Goal: Information Seeking & Learning: Learn about a topic

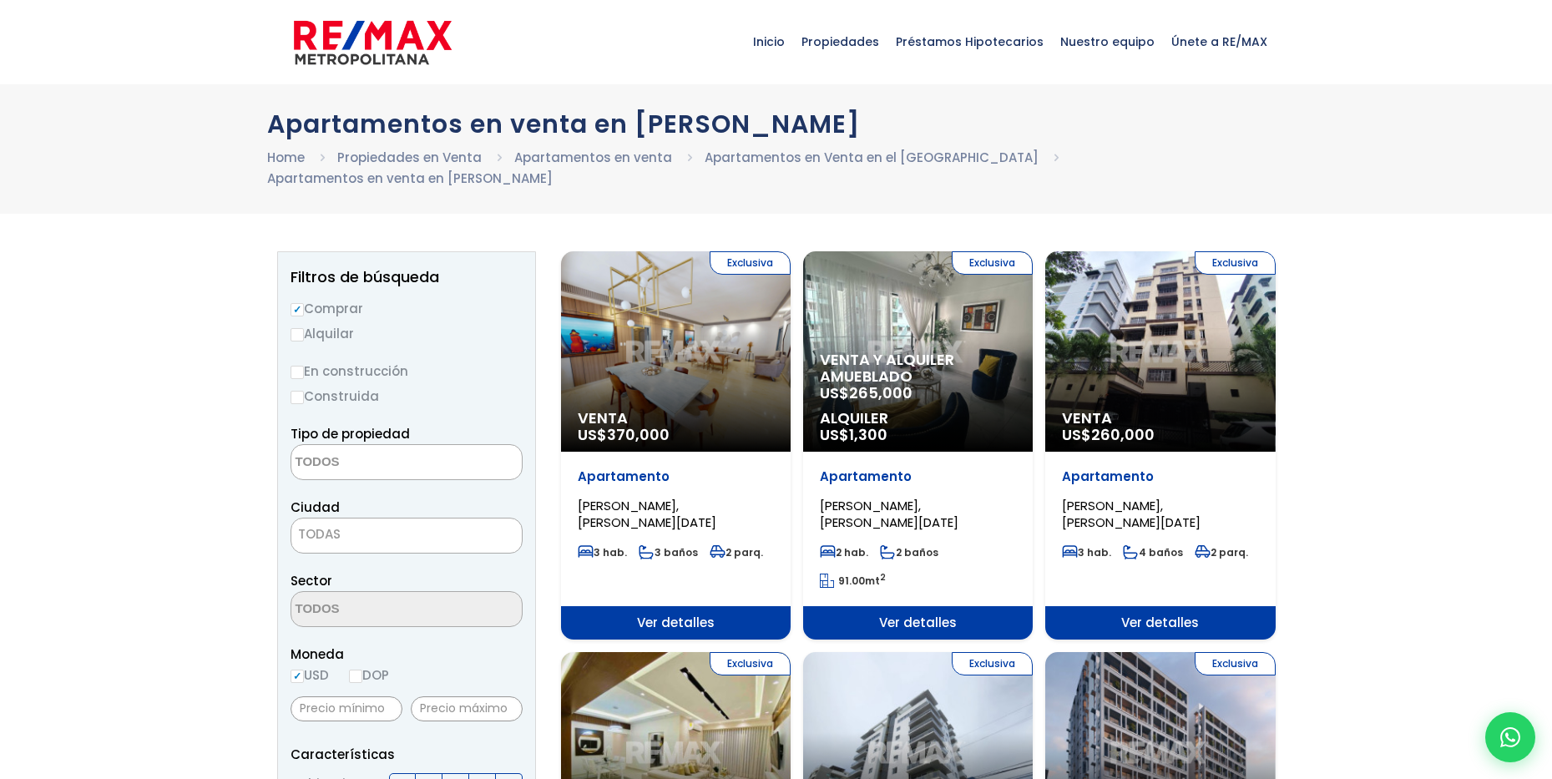
select select
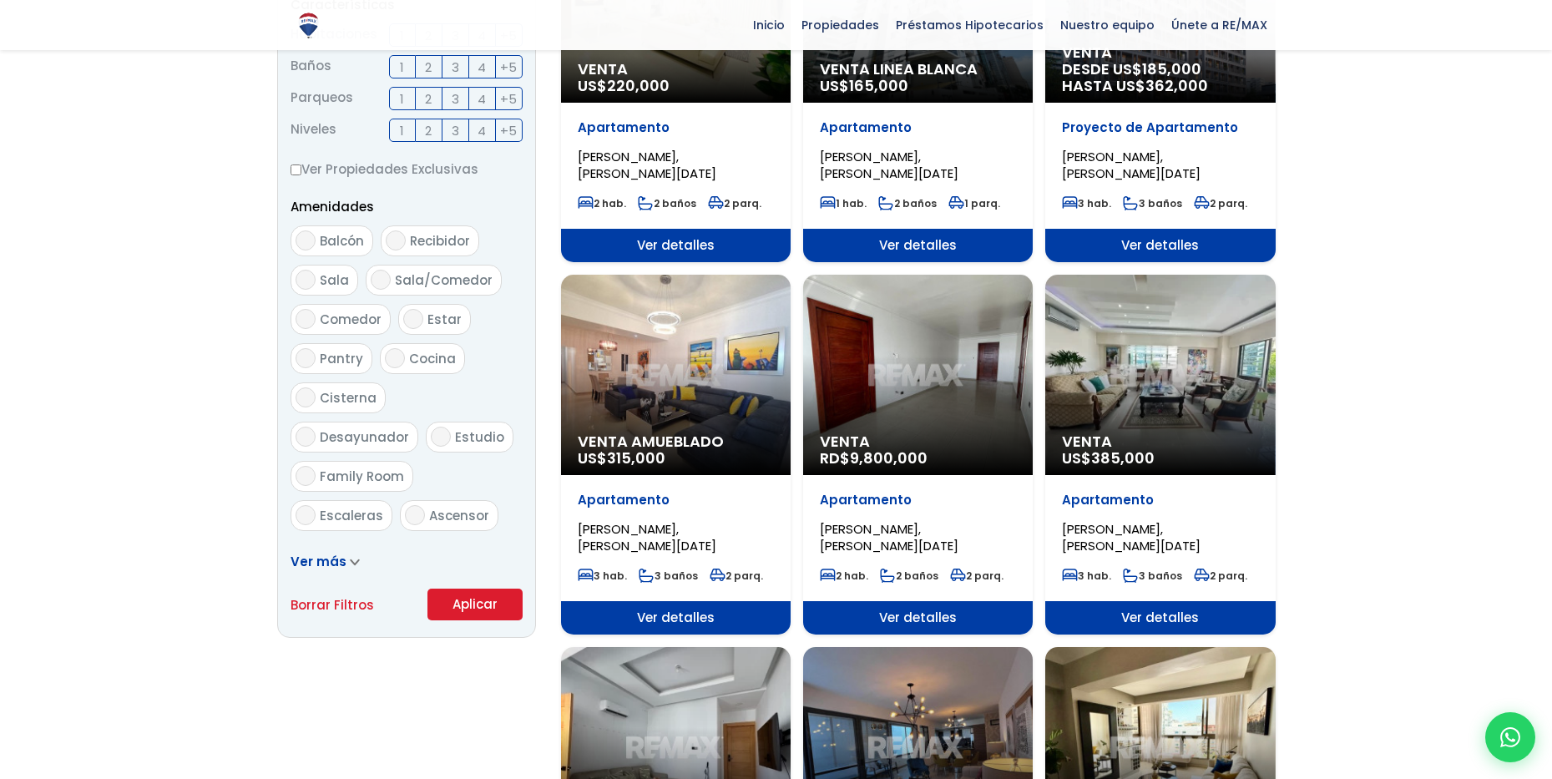
scroll to position [797, 0]
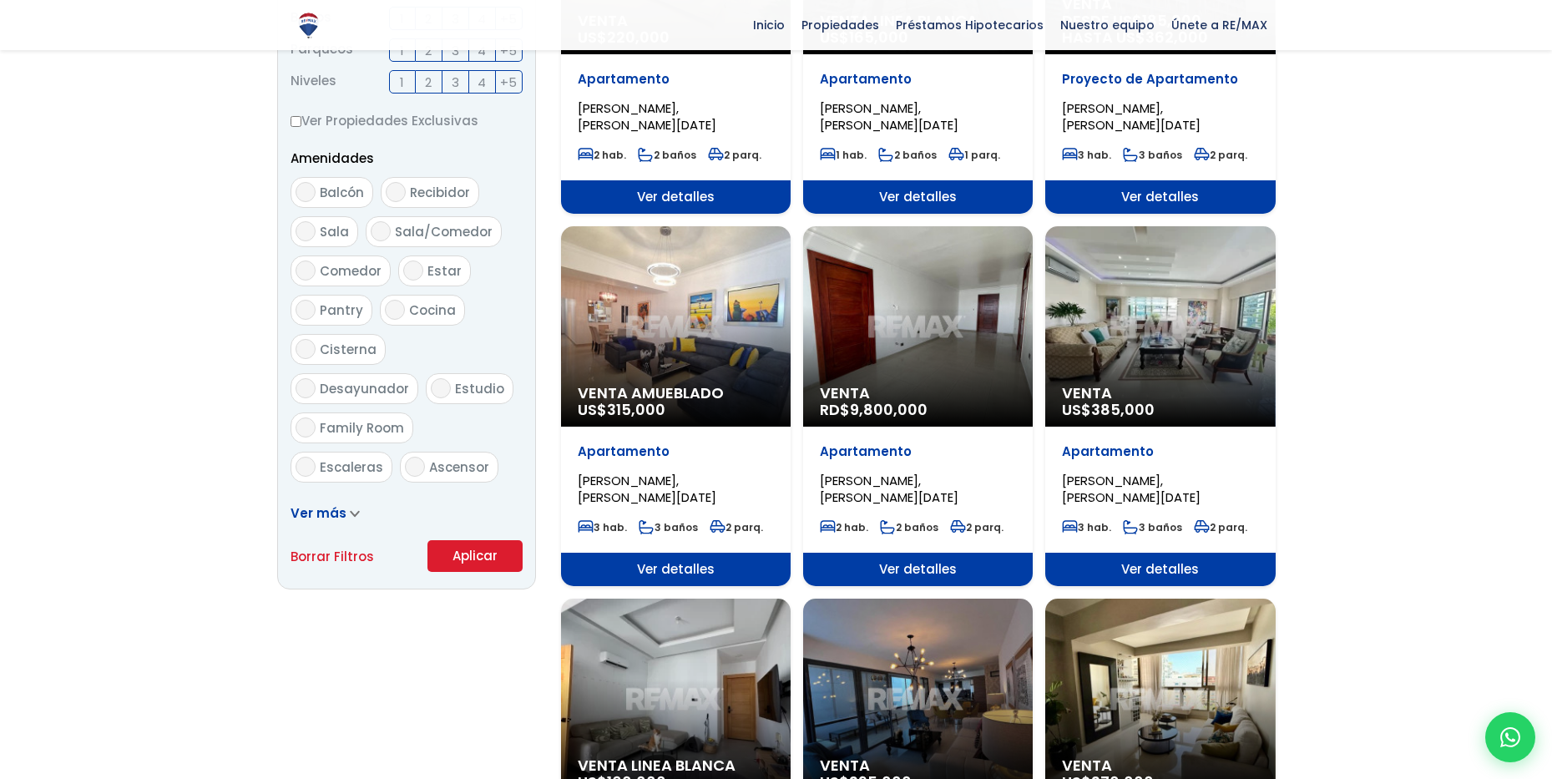
click at [905, 408] on span "9,800,000" at bounding box center [889, 409] width 78 height 21
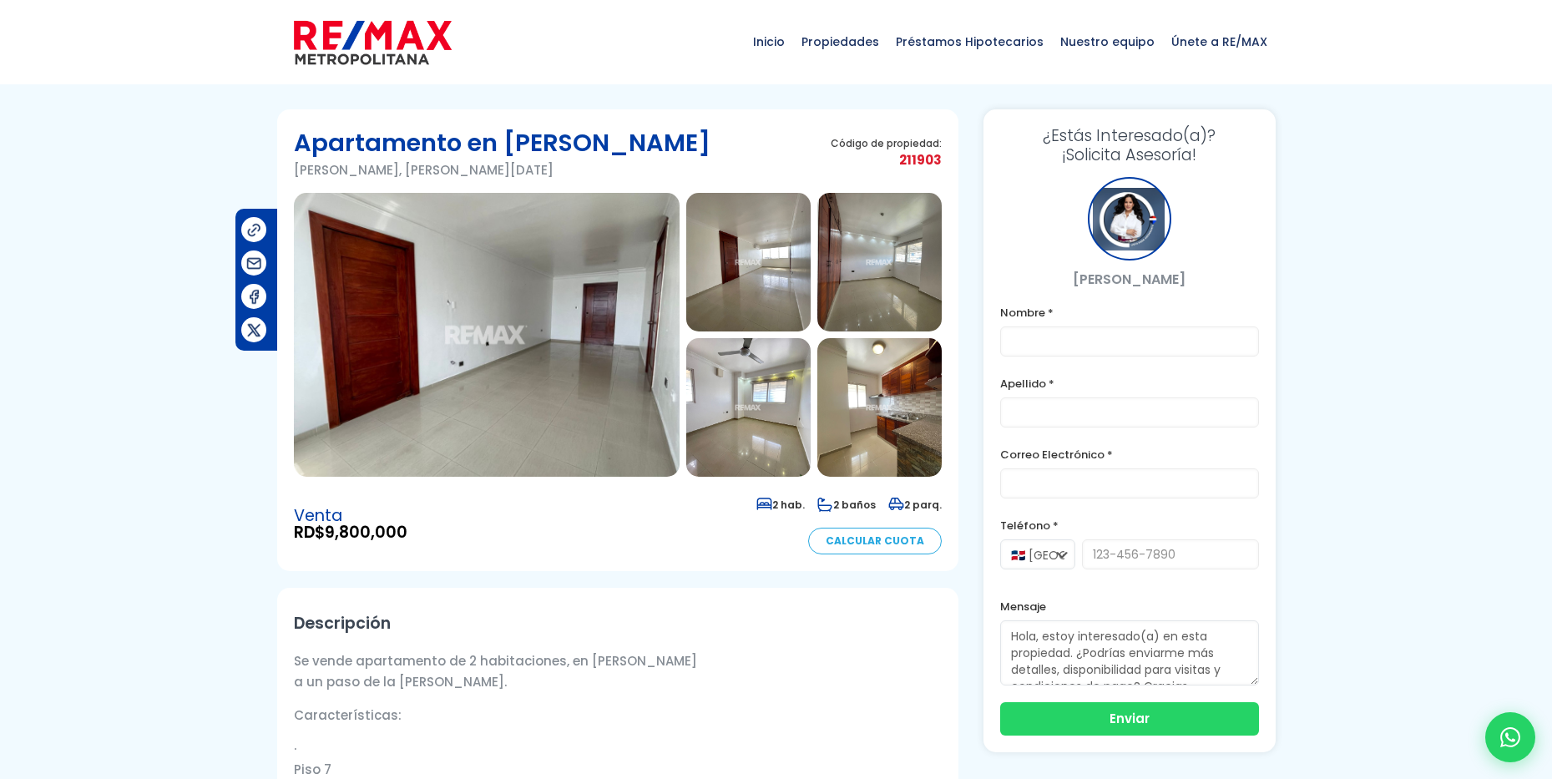
click at [566, 305] on img at bounding box center [487, 335] width 386 height 284
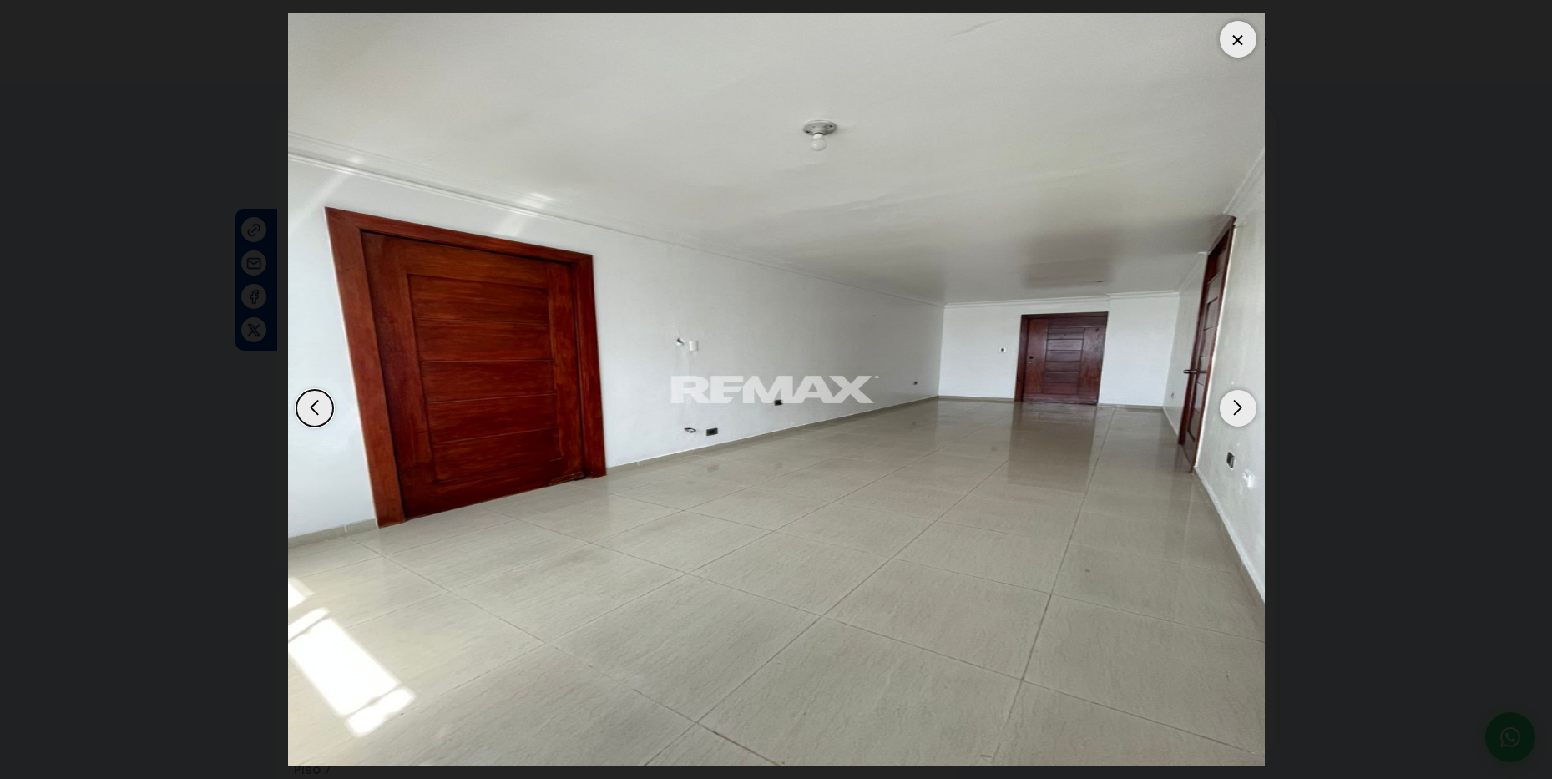
click at [1240, 403] on div "Next slide" at bounding box center [1238, 408] width 37 height 37
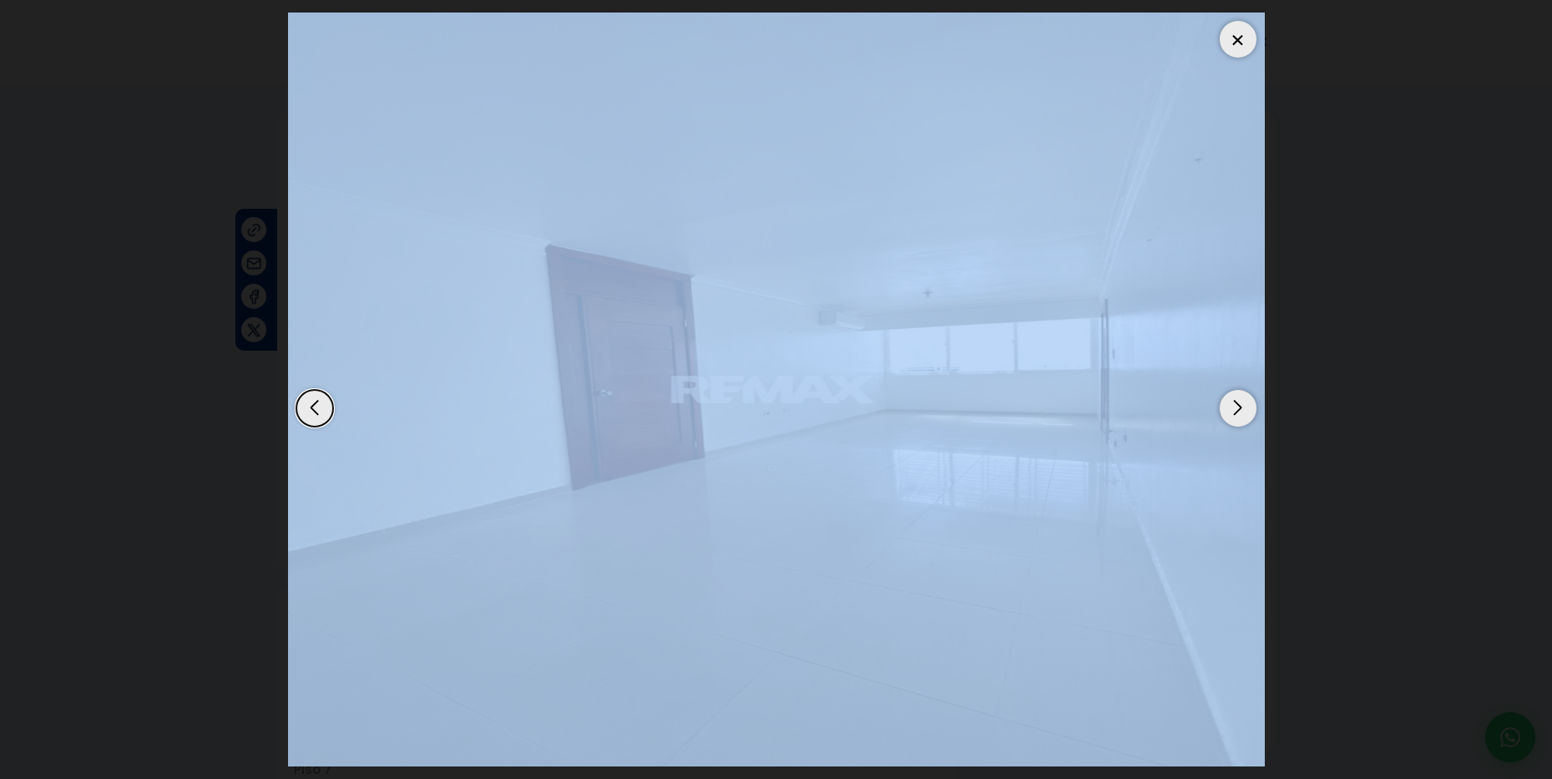
click at [1238, 403] on div "Next slide" at bounding box center [1238, 408] width 37 height 37
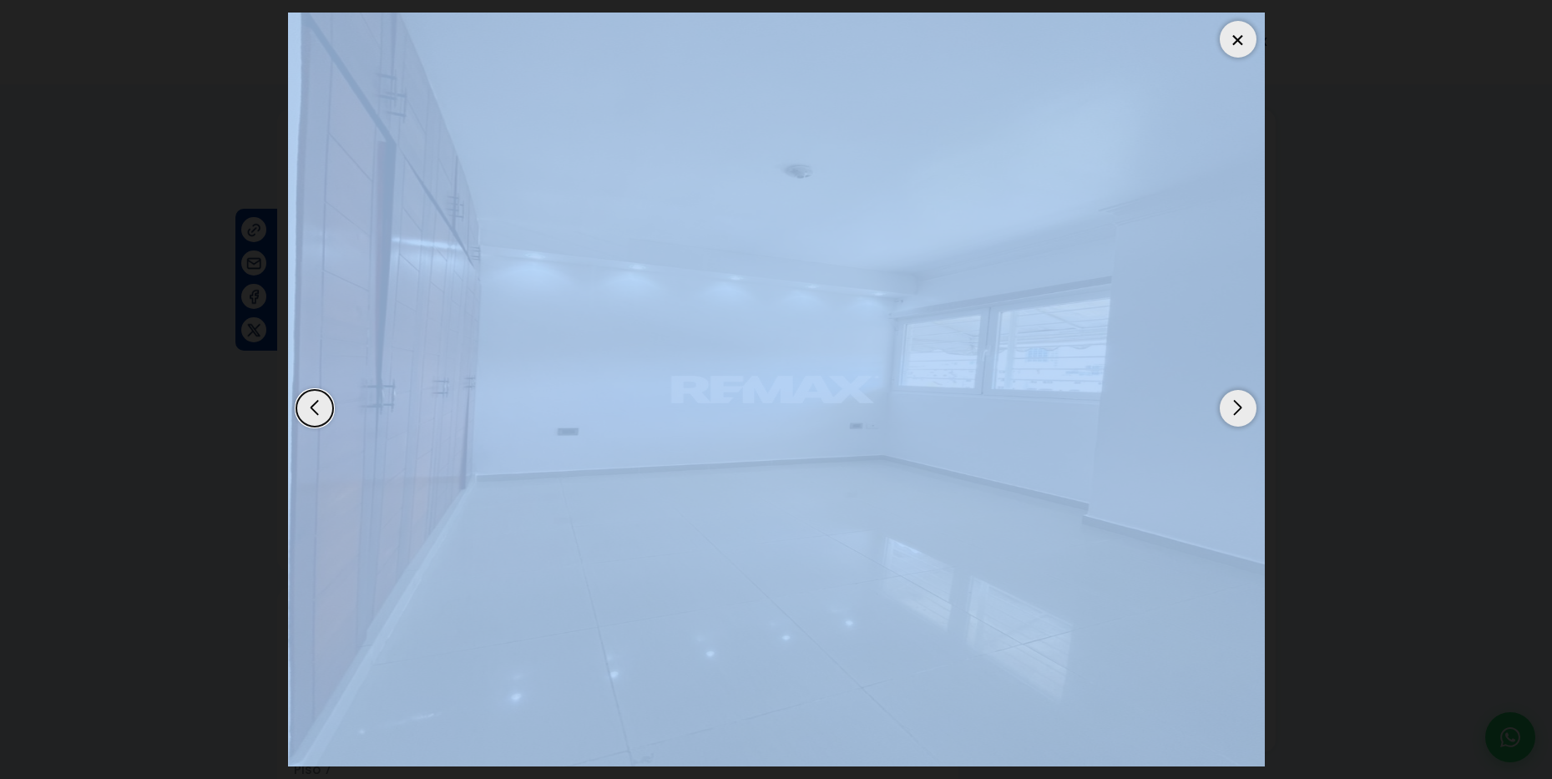
click at [1233, 406] on div "Next slide" at bounding box center [1238, 408] width 37 height 37
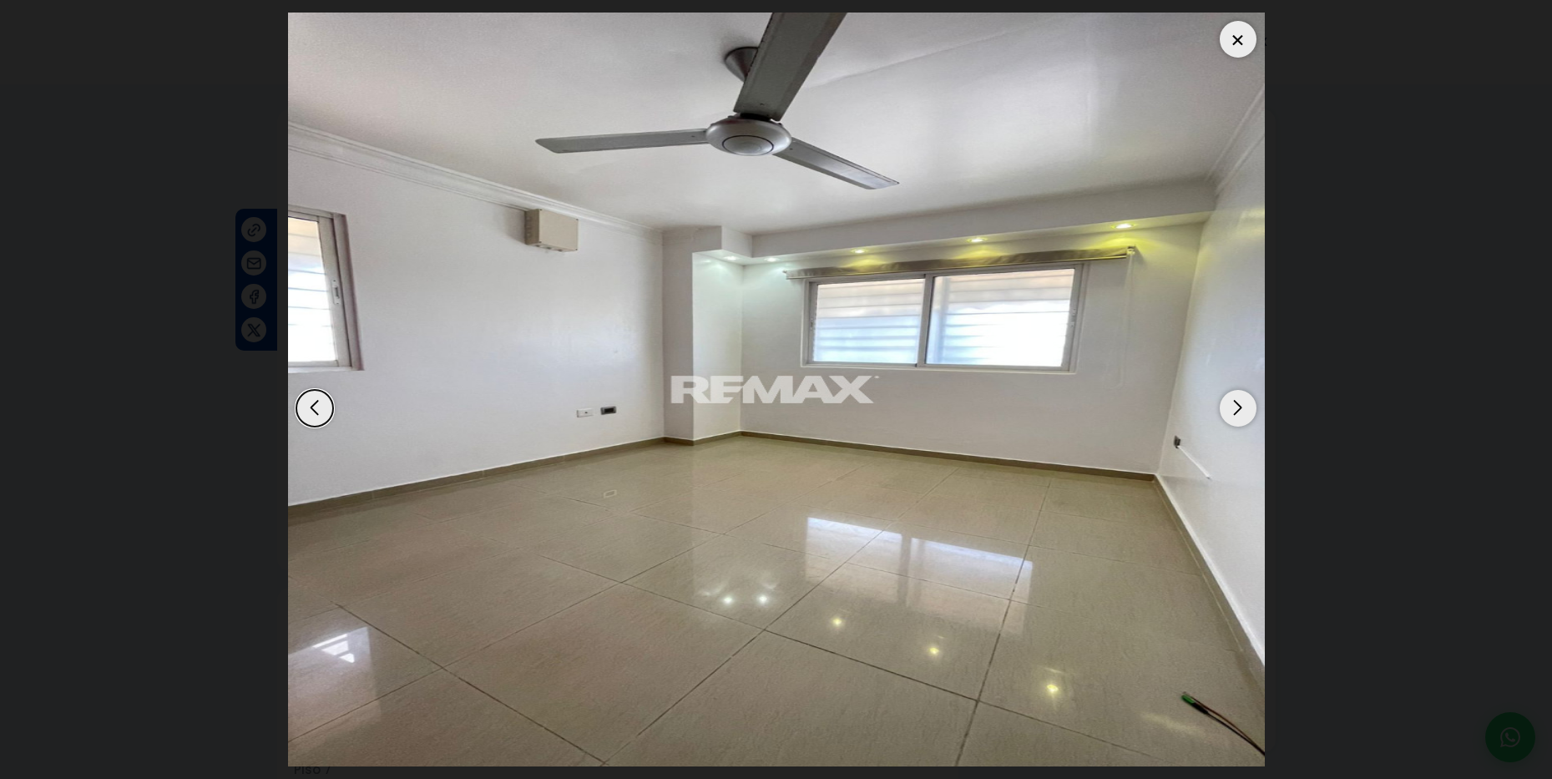
click at [1233, 406] on div "Next slide" at bounding box center [1238, 408] width 37 height 37
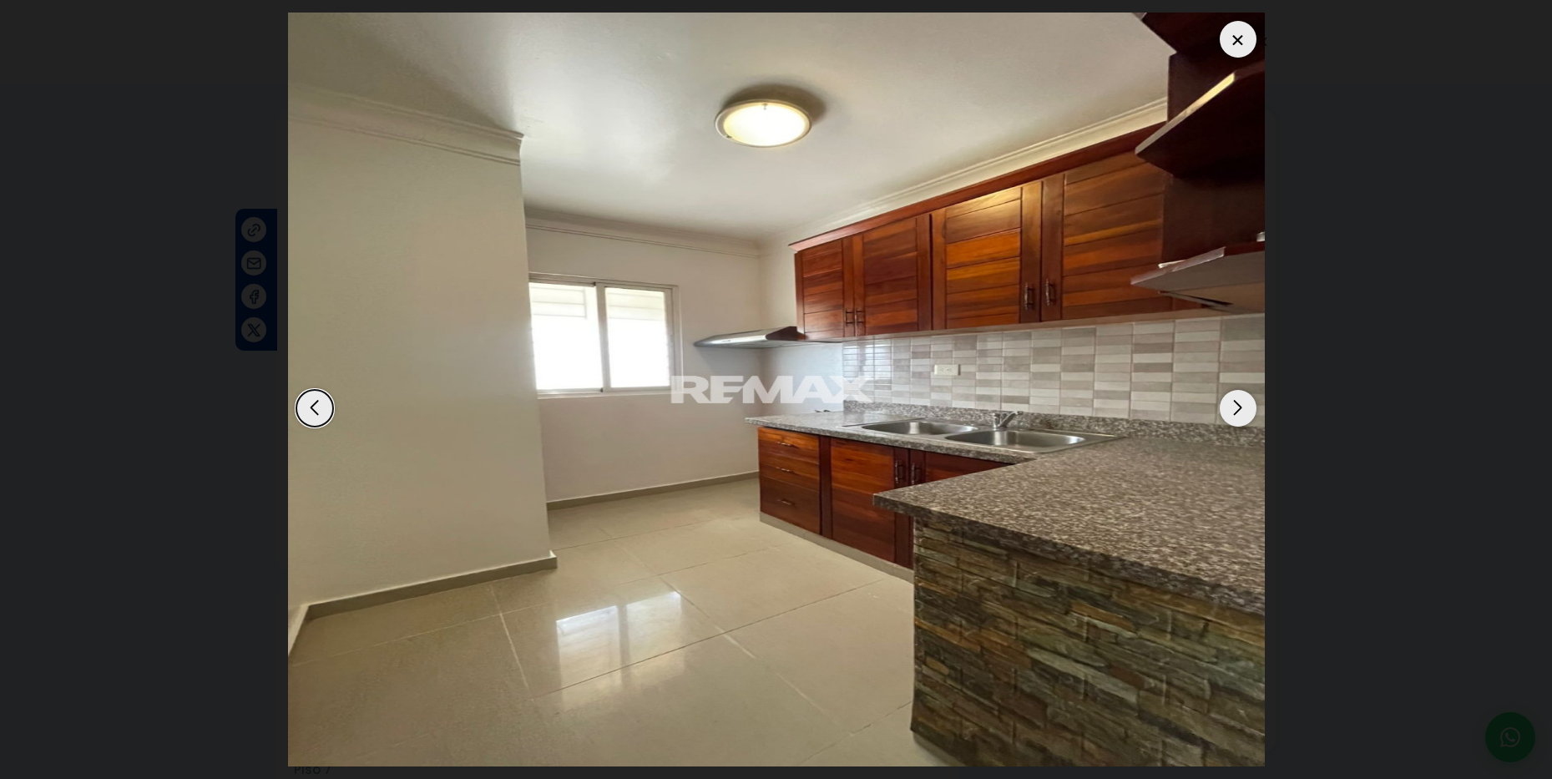
click at [1233, 405] on div "Next slide" at bounding box center [1238, 408] width 37 height 37
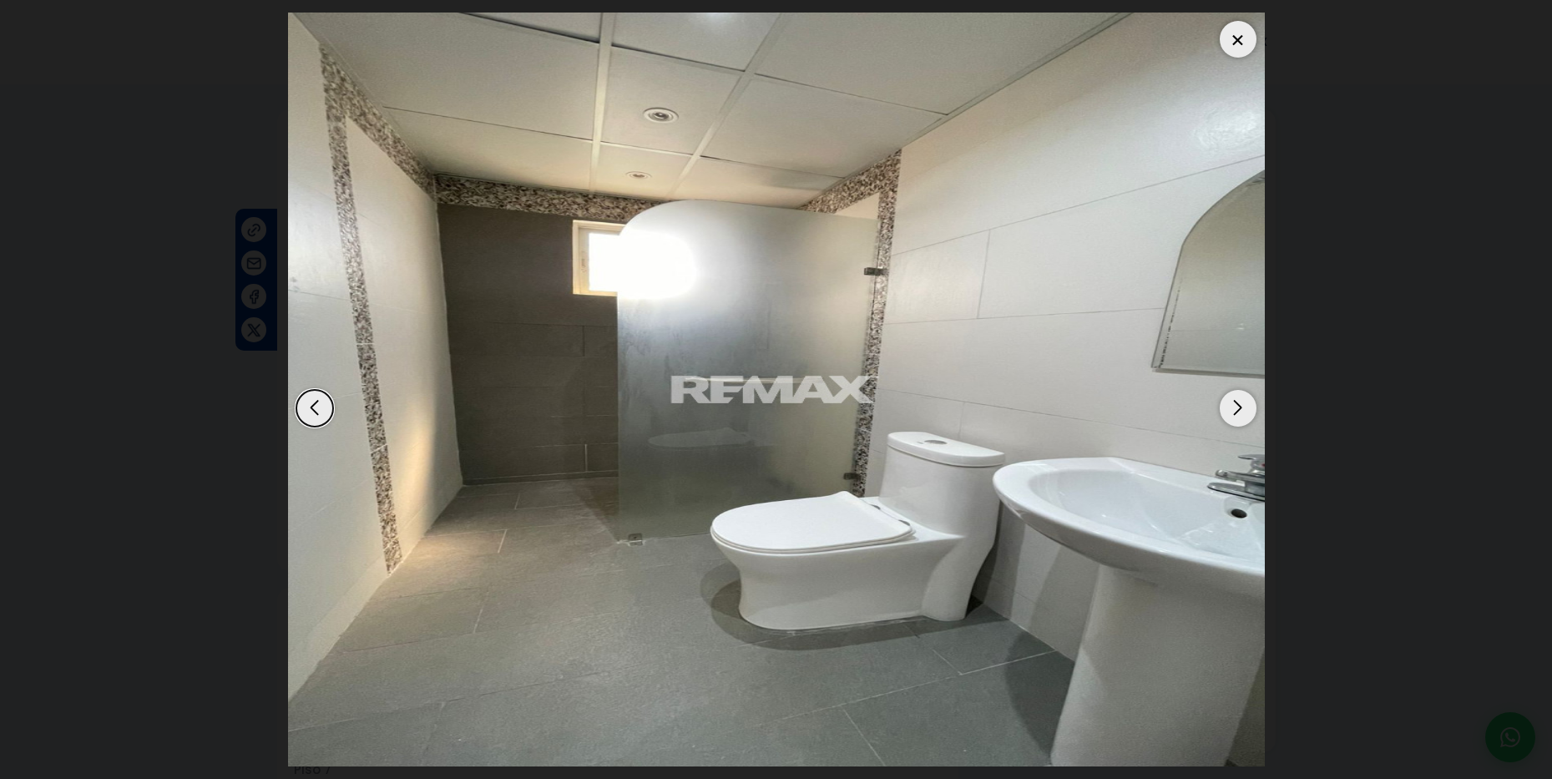
click at [1233, 406] on div "Next slide" at bounding box center [1238, 408] width 37 height 37
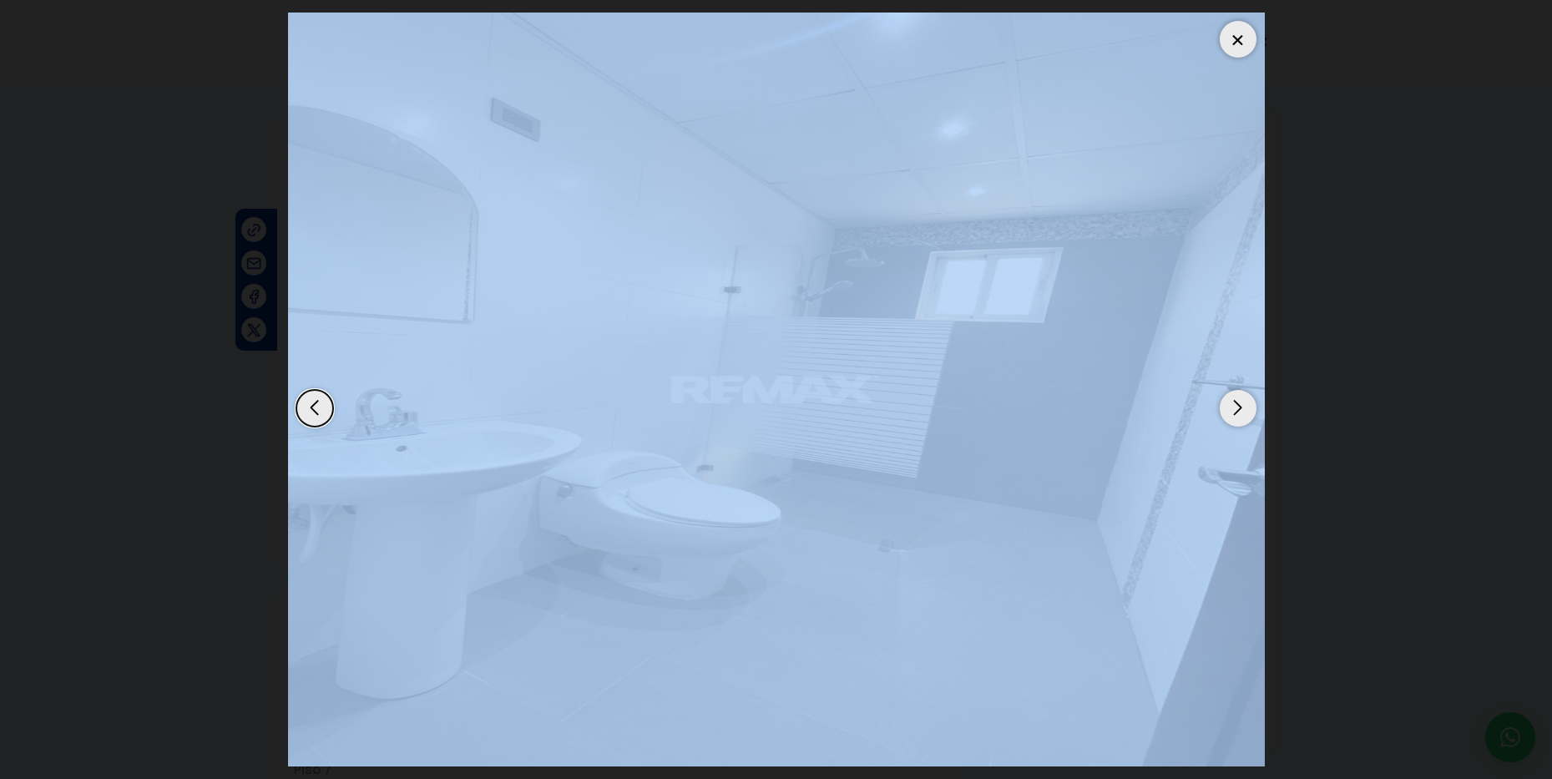
click at [1233, 406] on div "Next slide" at bounding box center [1238, 408] width 37 height 37
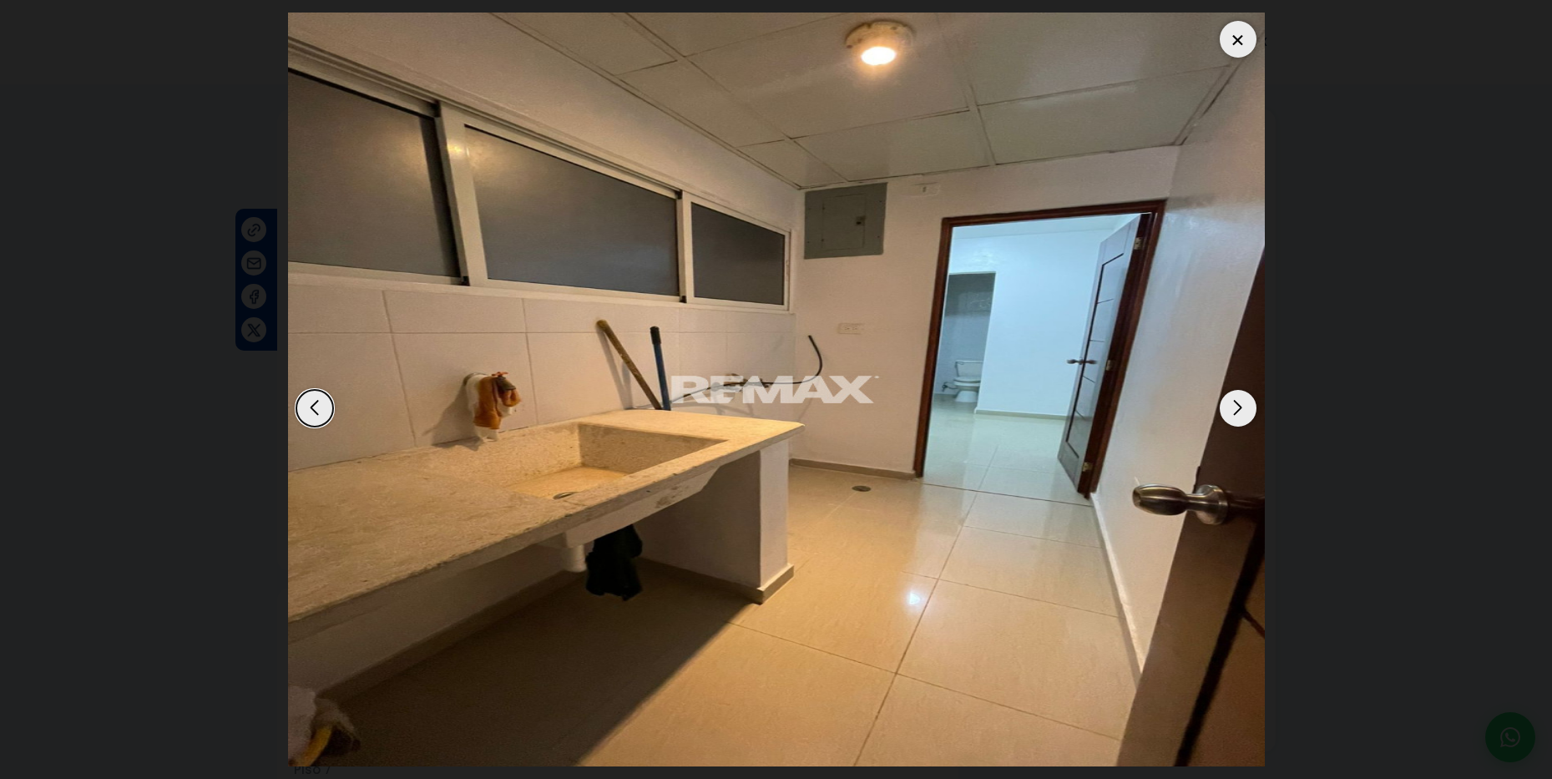
click at [1233, 406] on div "Next slide" at bounding box center [1238, 408] width 37 height 37
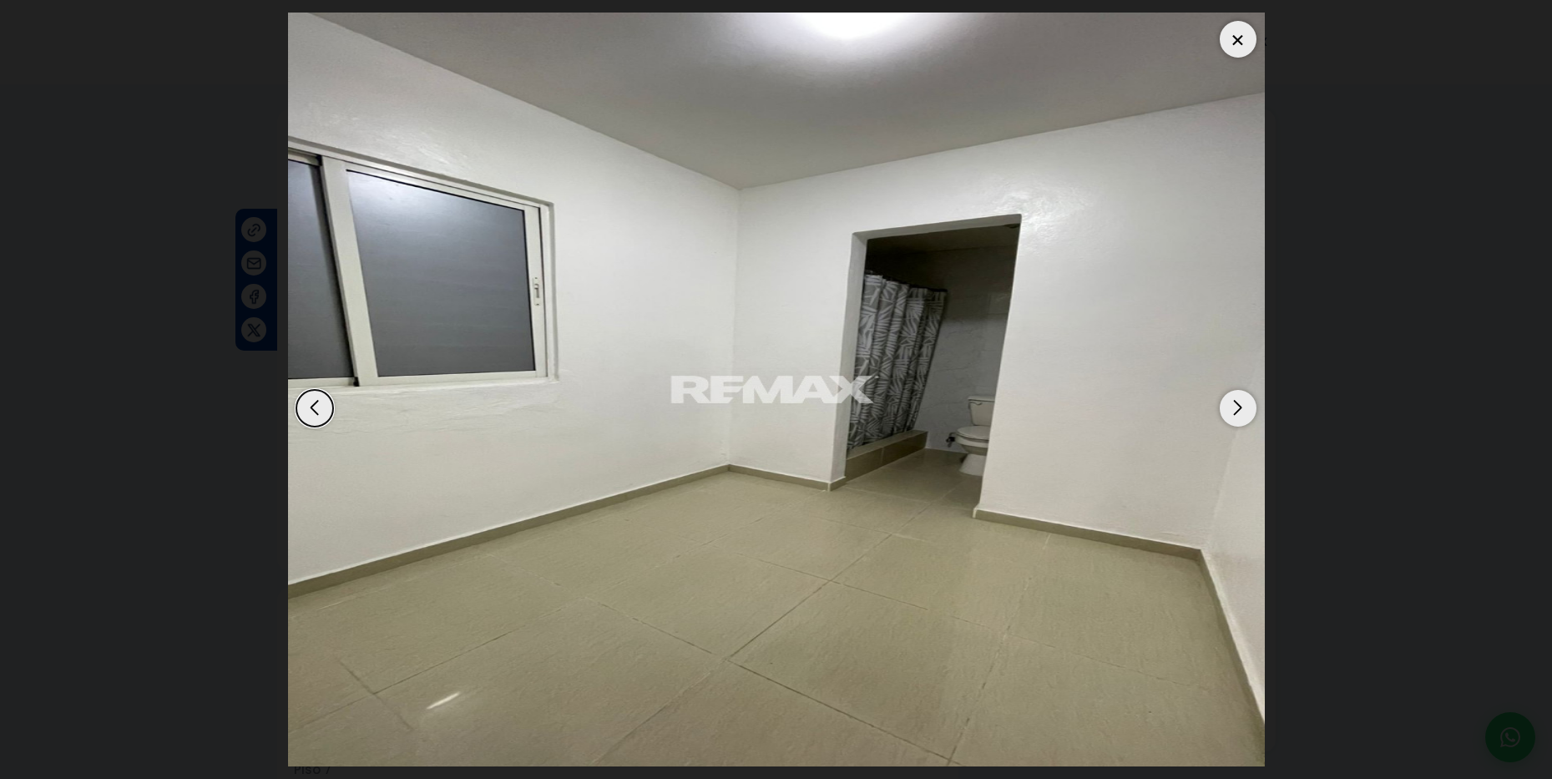
click at [1233, 406] on div "Next slide" at bounding box center [1238, 408] width 37 height 37
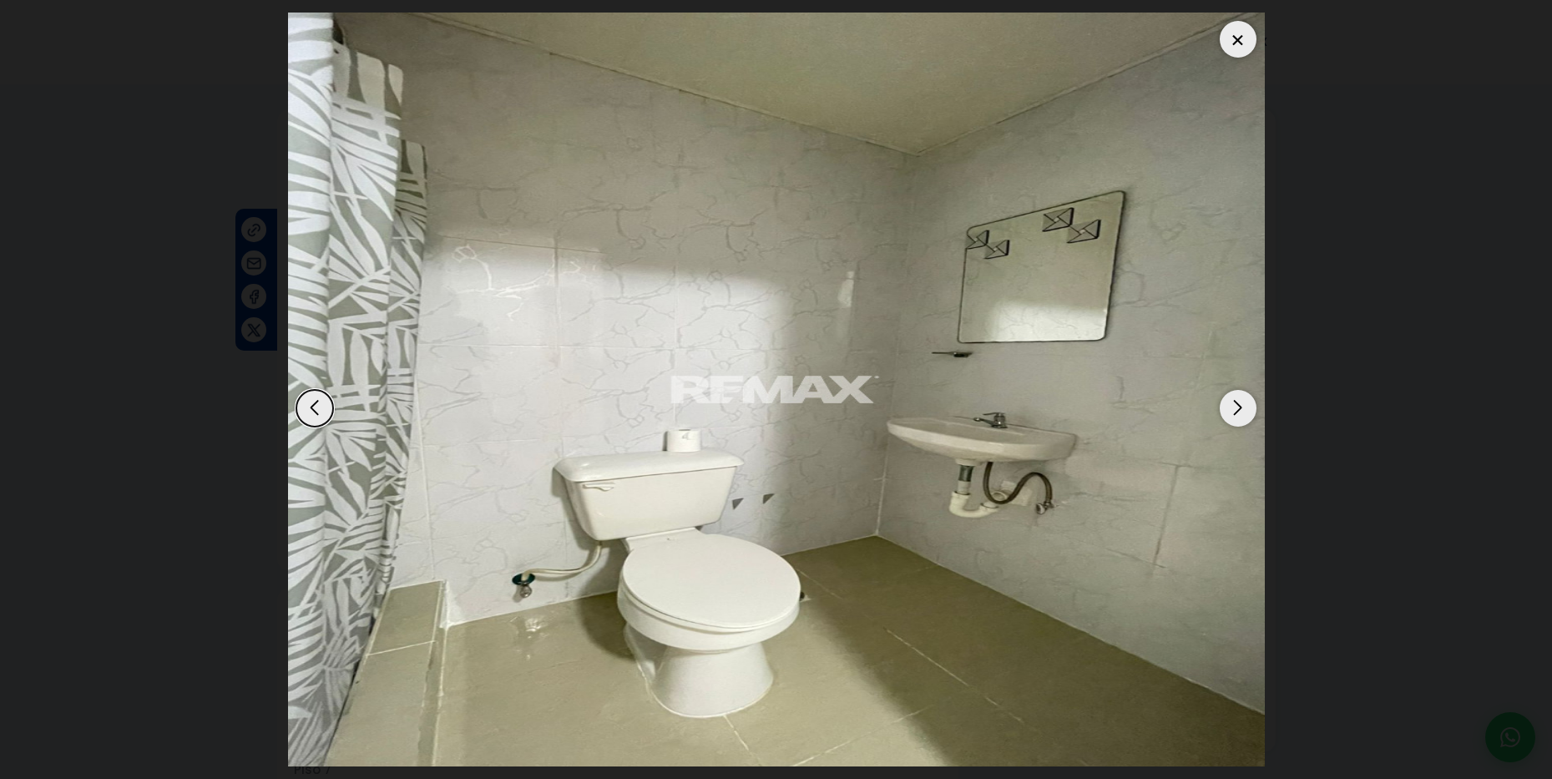
click at [1233, 406] on div "Next slide" at bounding box center [1238, 408] width 37 height 37
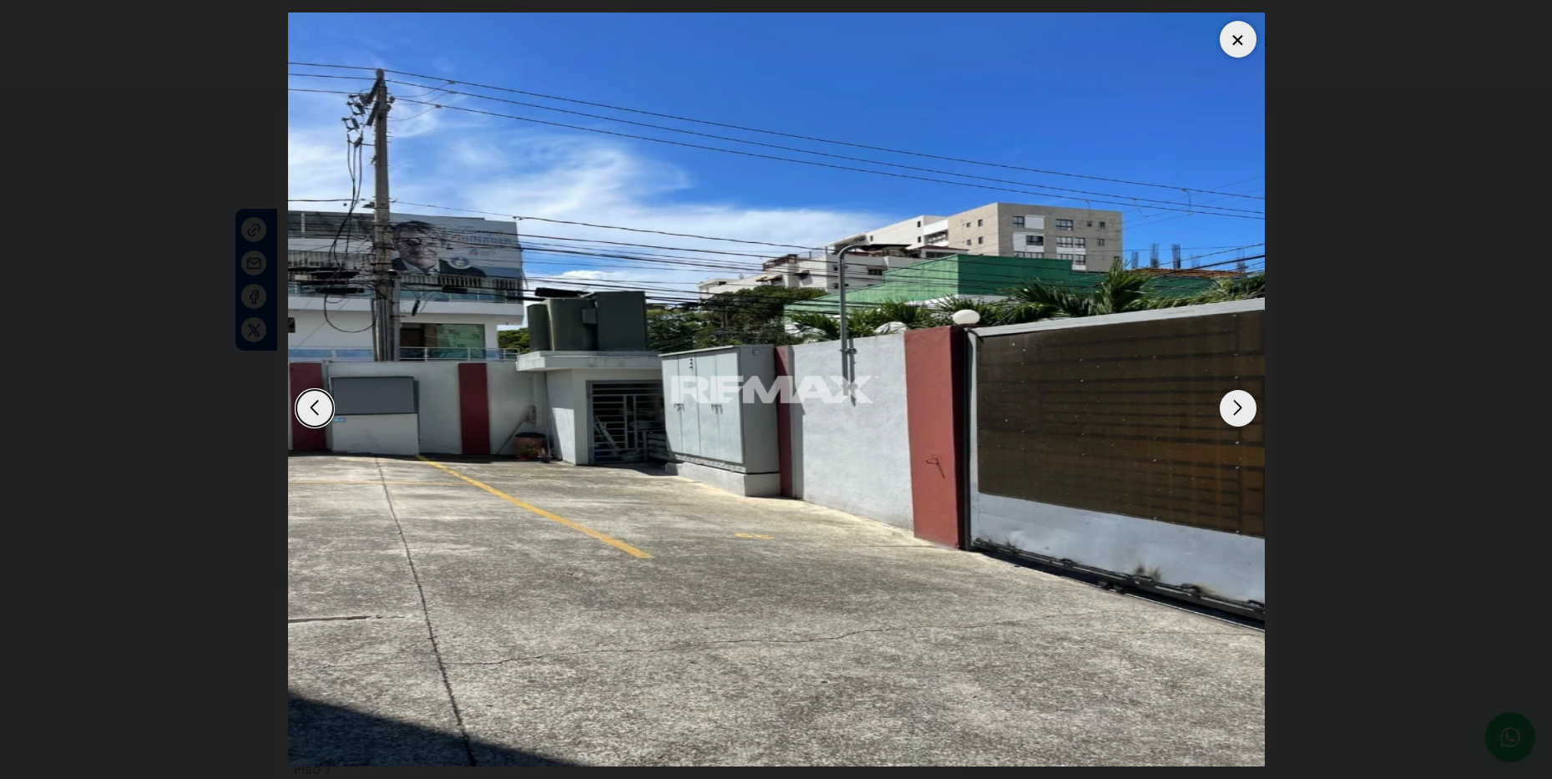
click at [1233, 406] on div "Next slide" at bounding box center [1238, 408] width 37 height 37
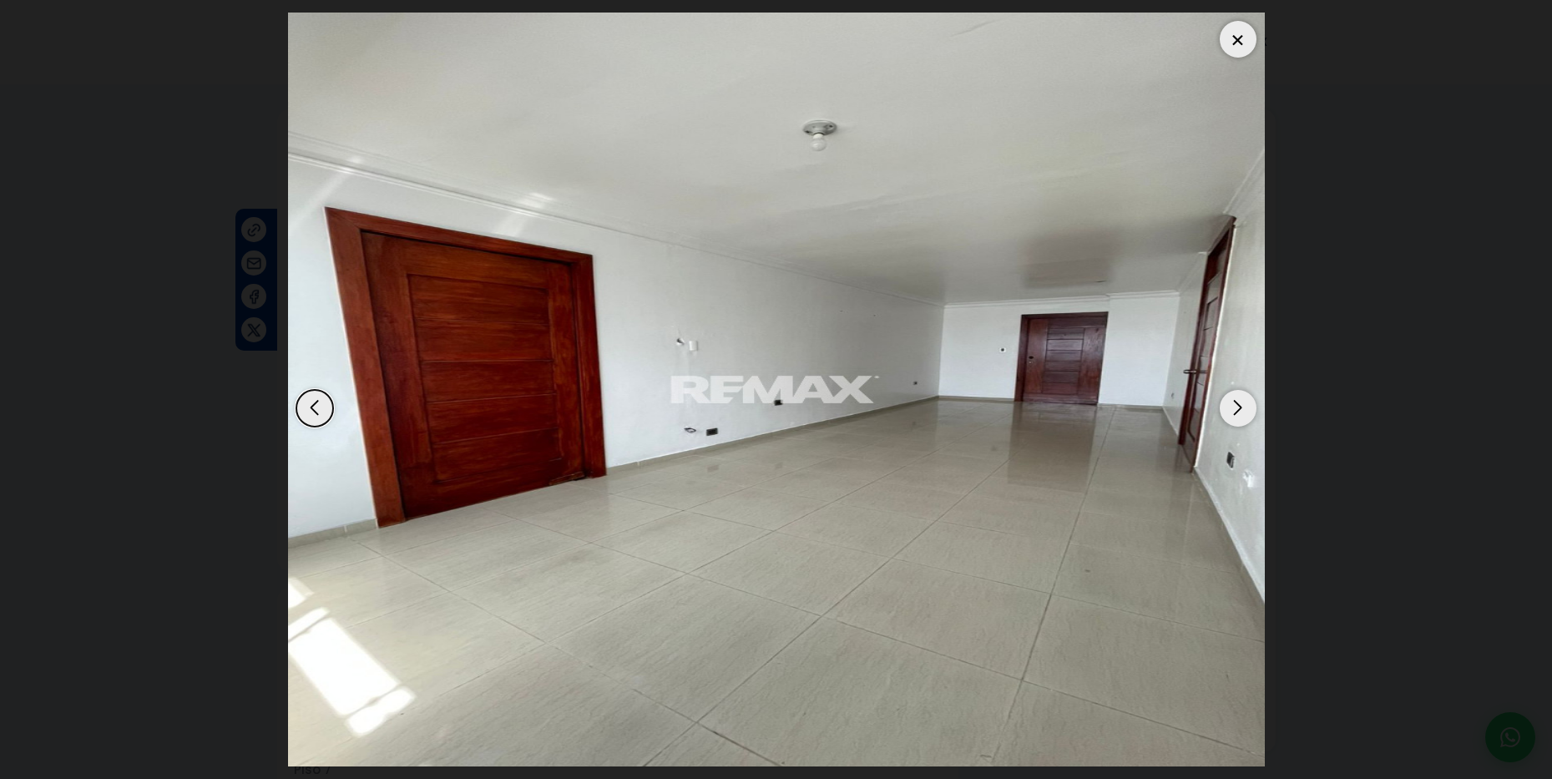
click at [312, 398] on div "Previous slide" at bounding box center [314, 408] width 37 height 37
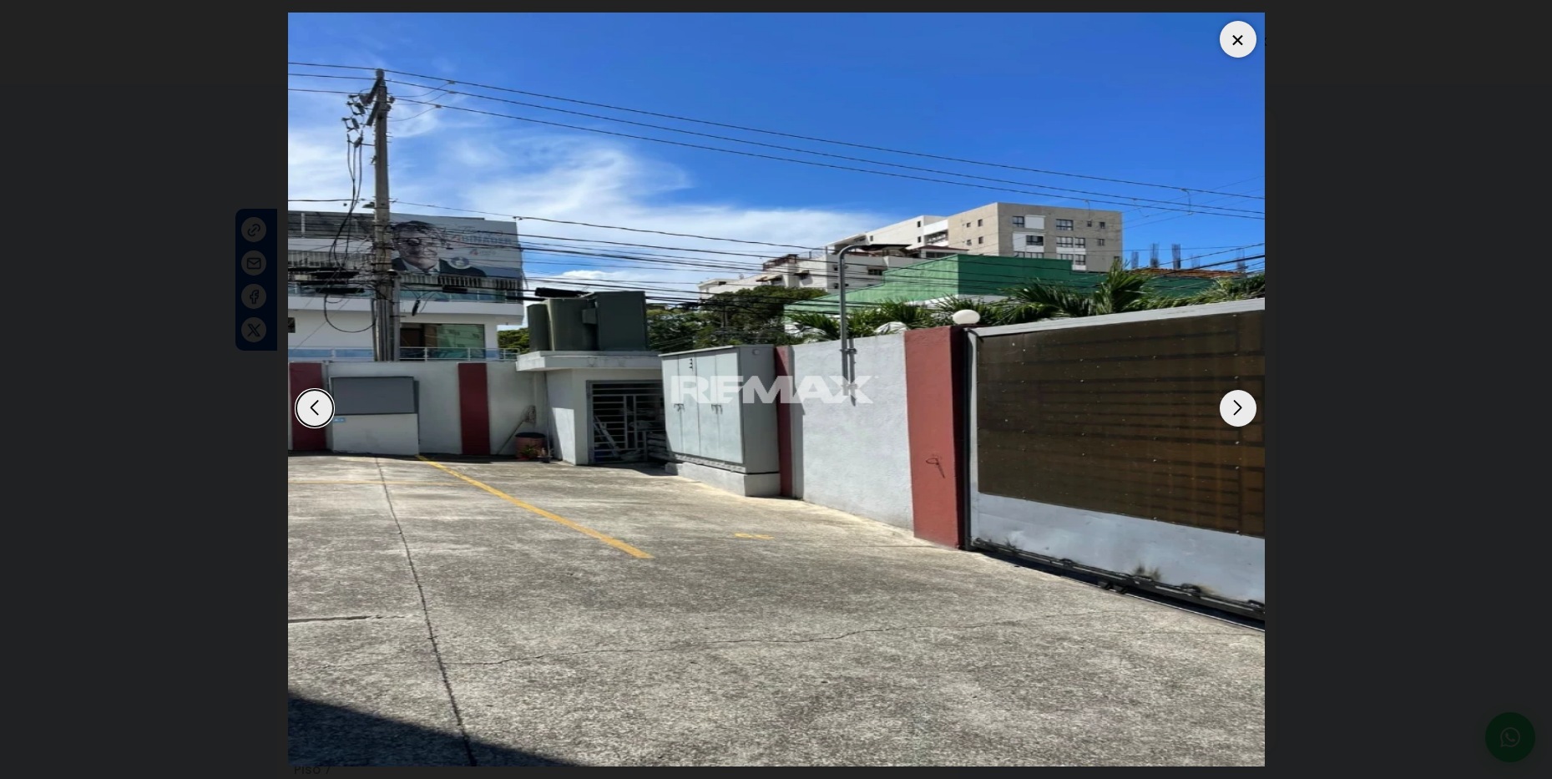
click at [1237, 402] on div "Next slide" at bounding box center [1238, 408] width 37 height 37
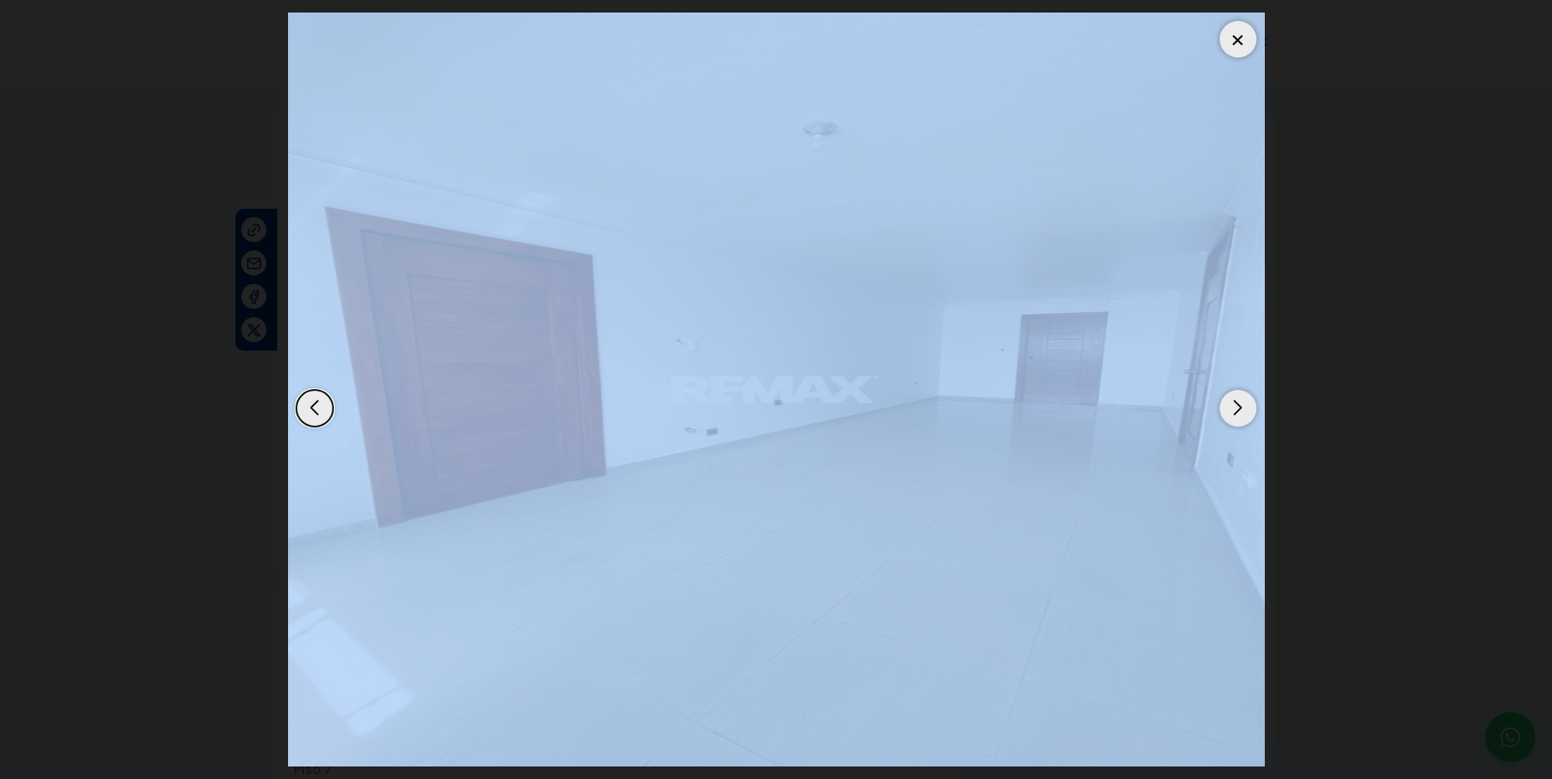
click at [1236, 402] on div "Next slide" at bounding box center [1238, 408] width 37 height 37
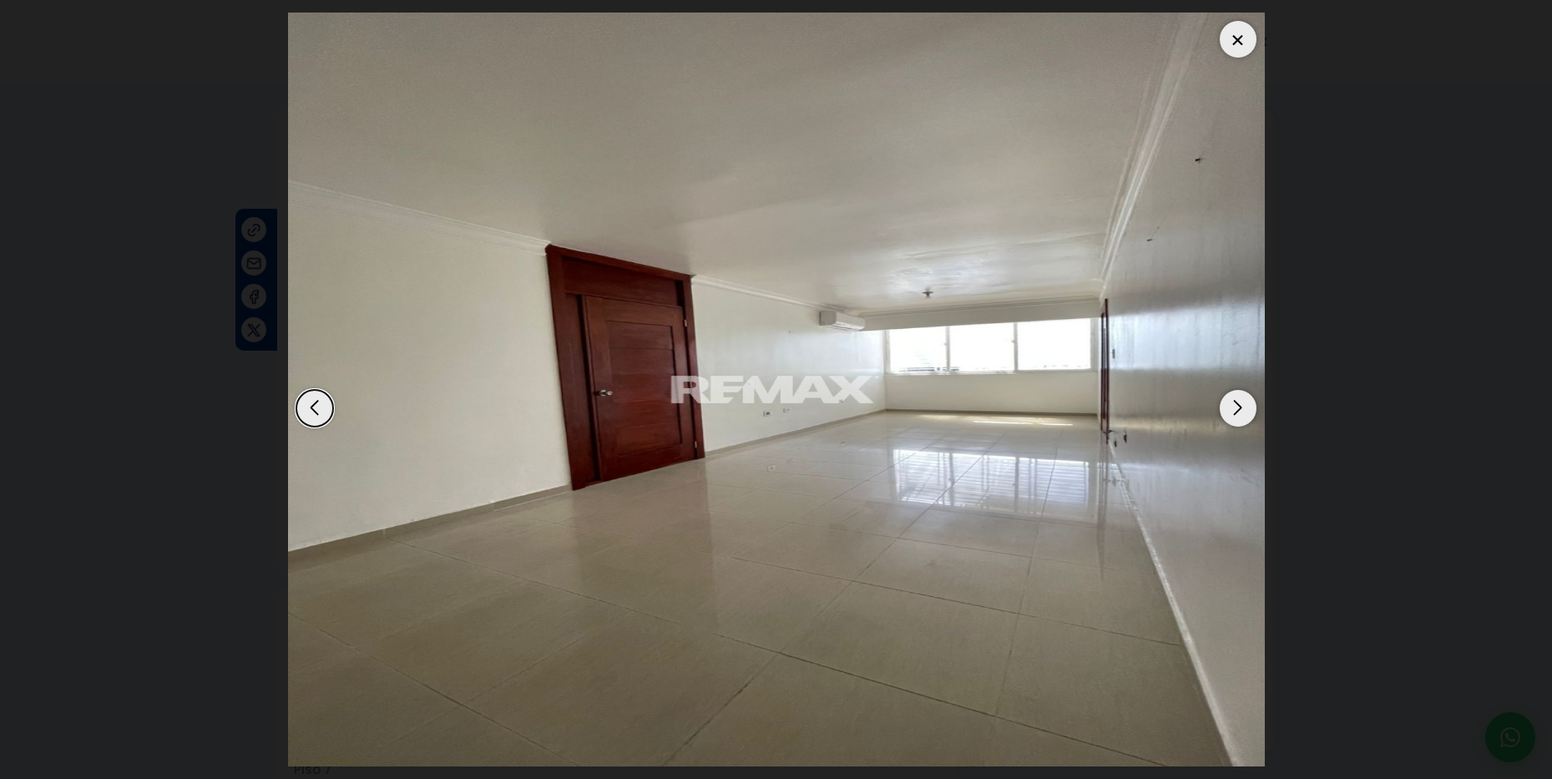
click at [1236, 402] on div "Next slide" at bounding box center [1238, 408] width 37 height 37
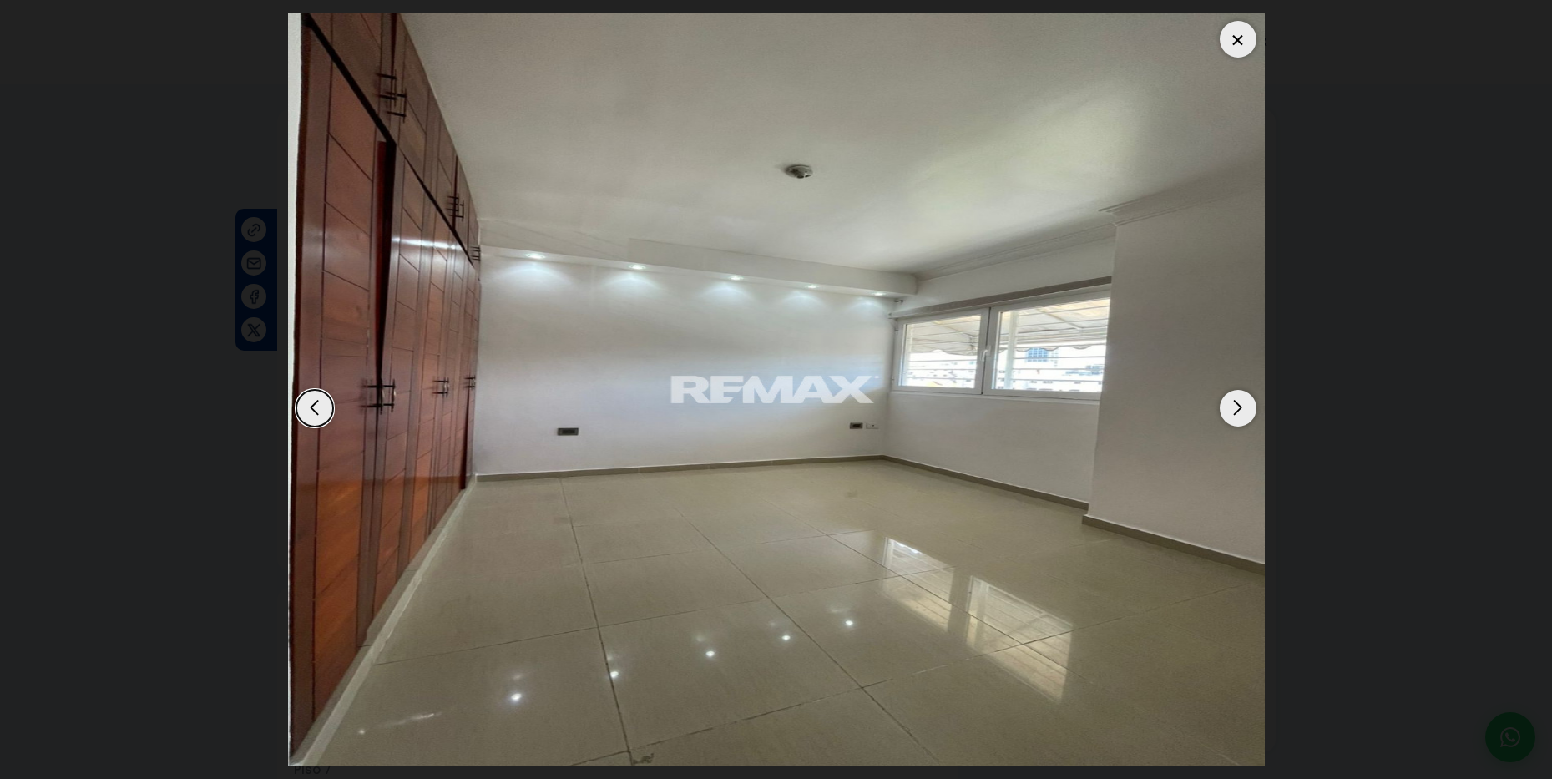
click at [1238, 39] on div at bounding box center [1238, 39] width 37 height 37
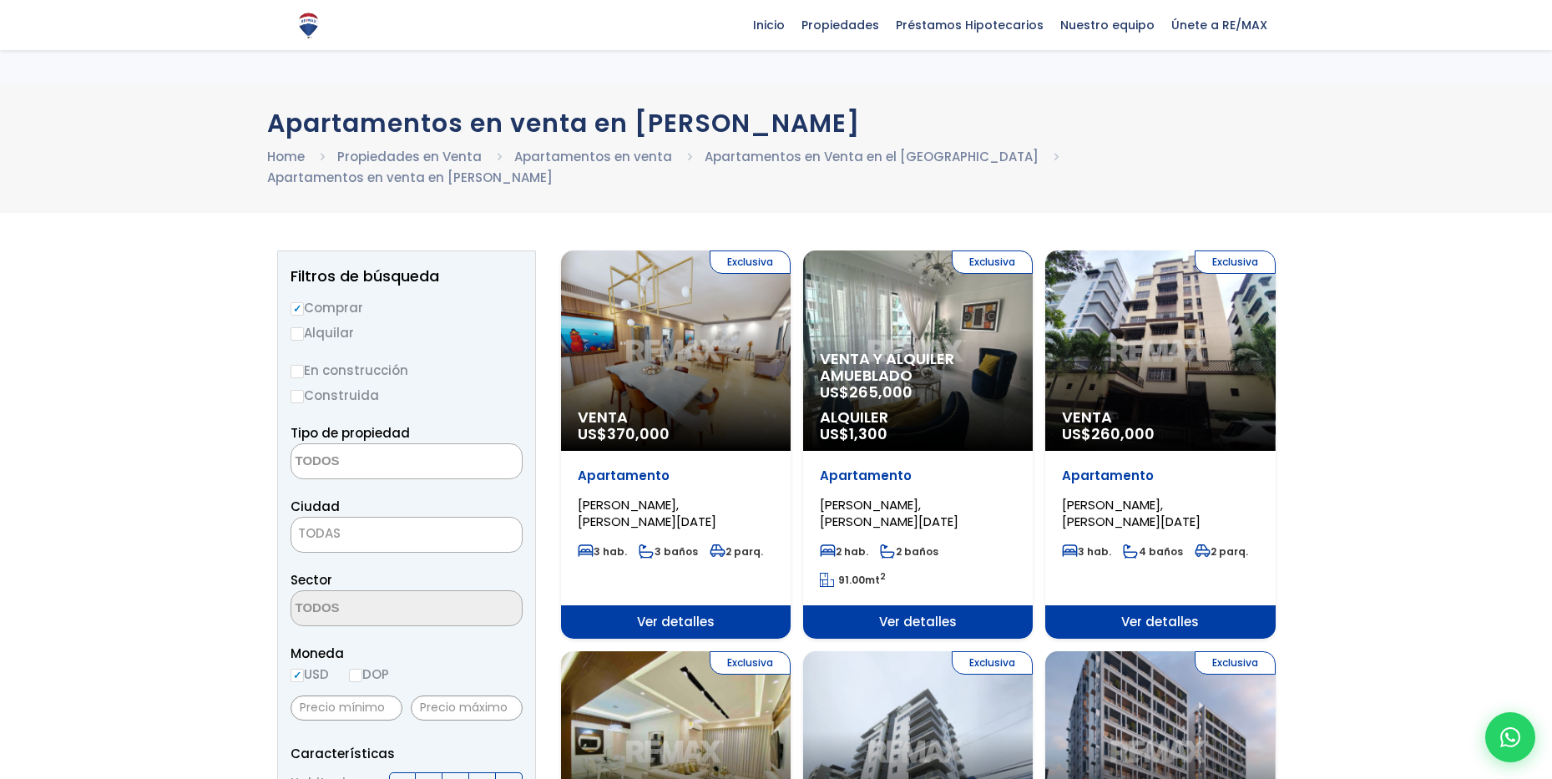
select select
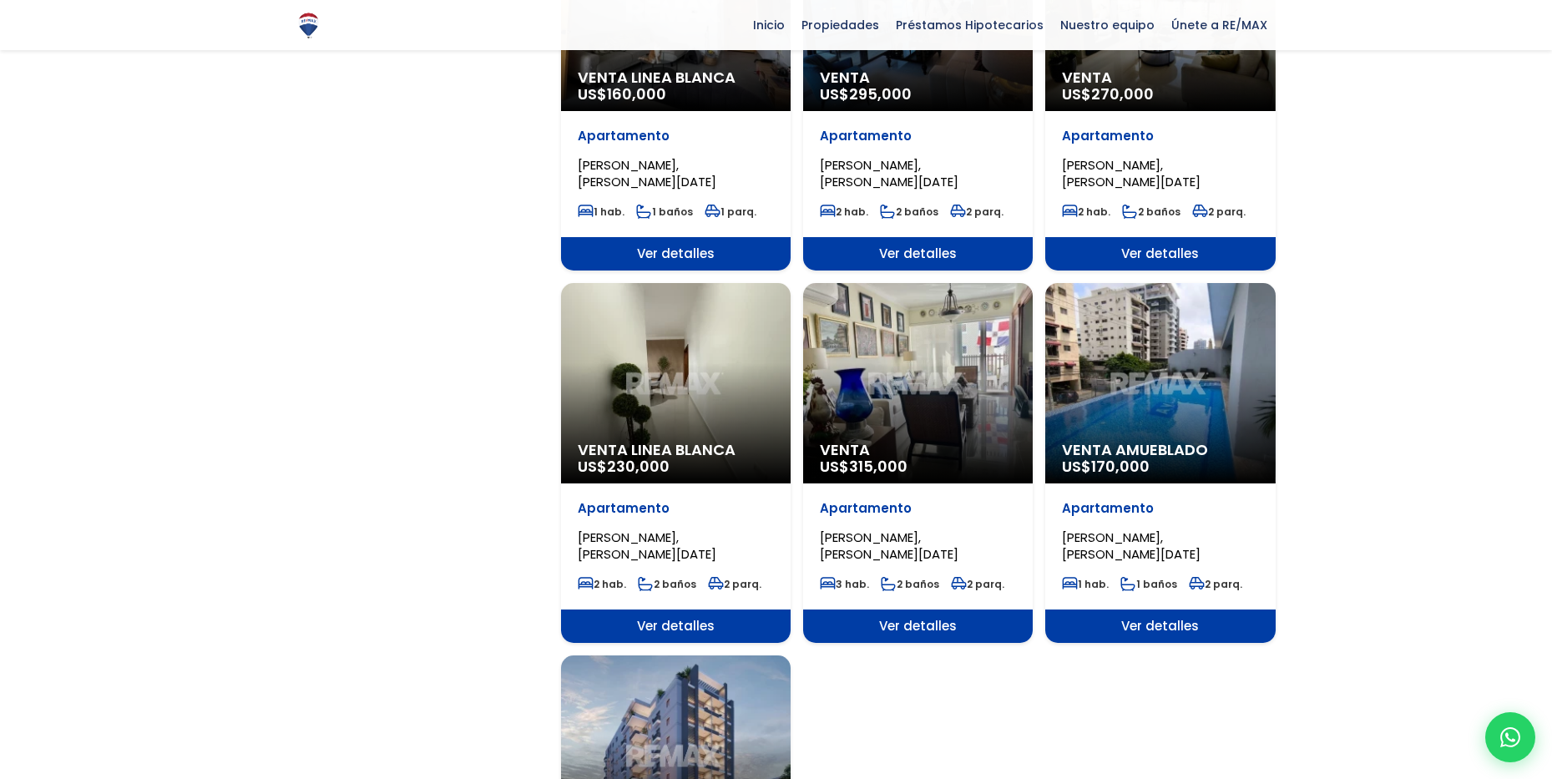
scroll to position [1489, 0]
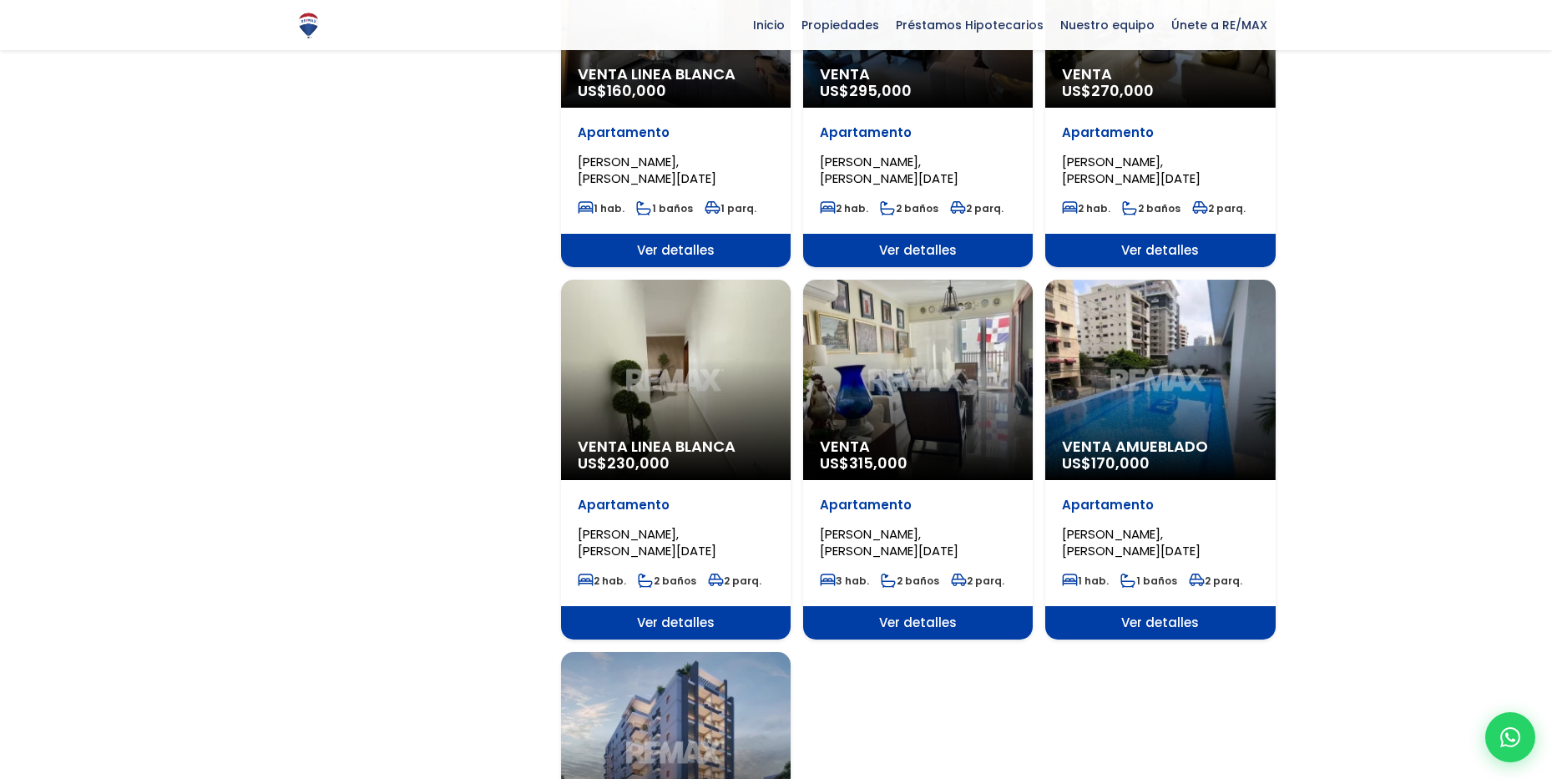
click at [901, 387] on div "Venta US$ 315,000" at bounding box center [918, 380] width 230 height 200
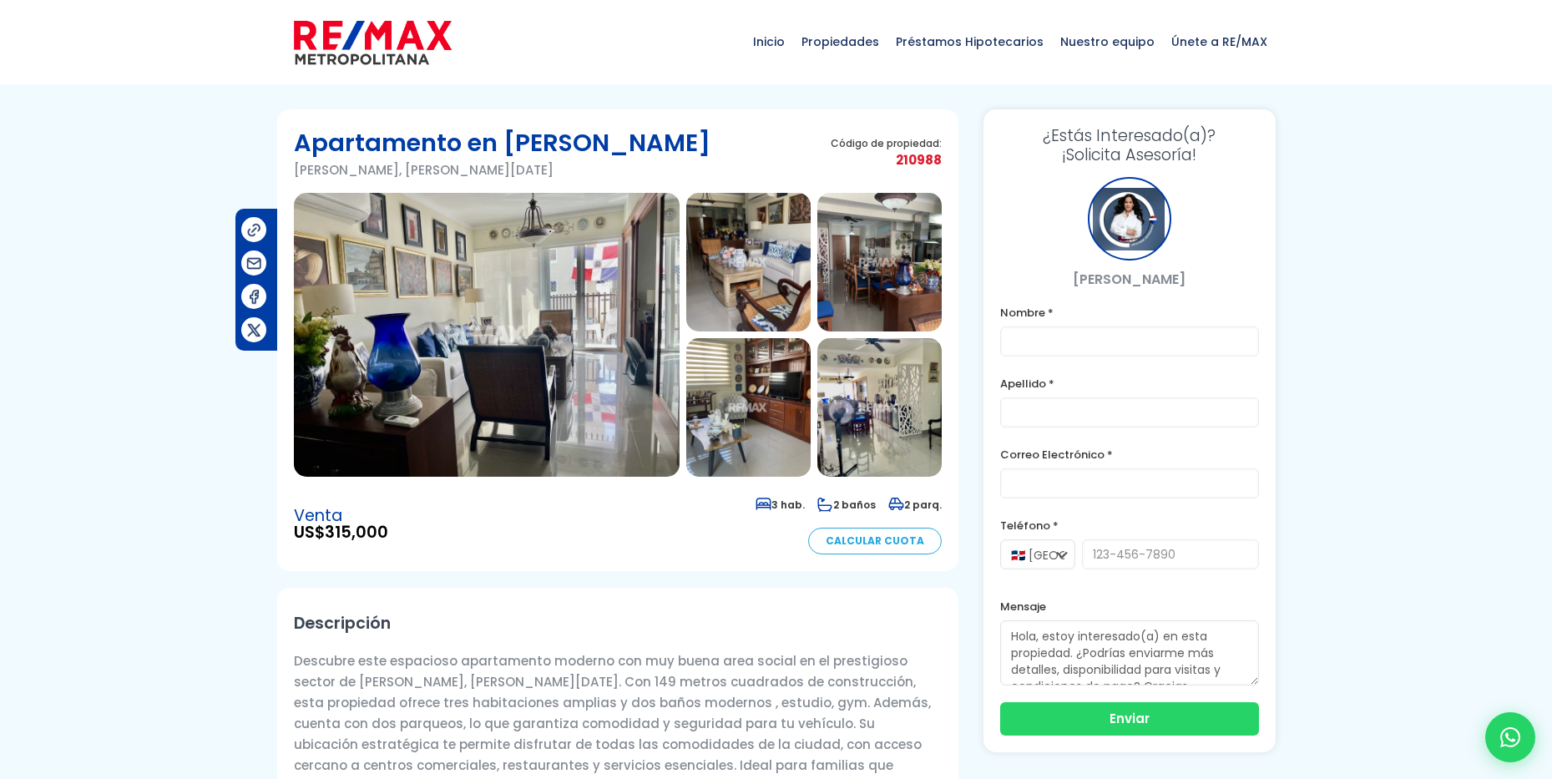
click at [557, 339] on img at bounding box center [487, 335] width 386 height 284
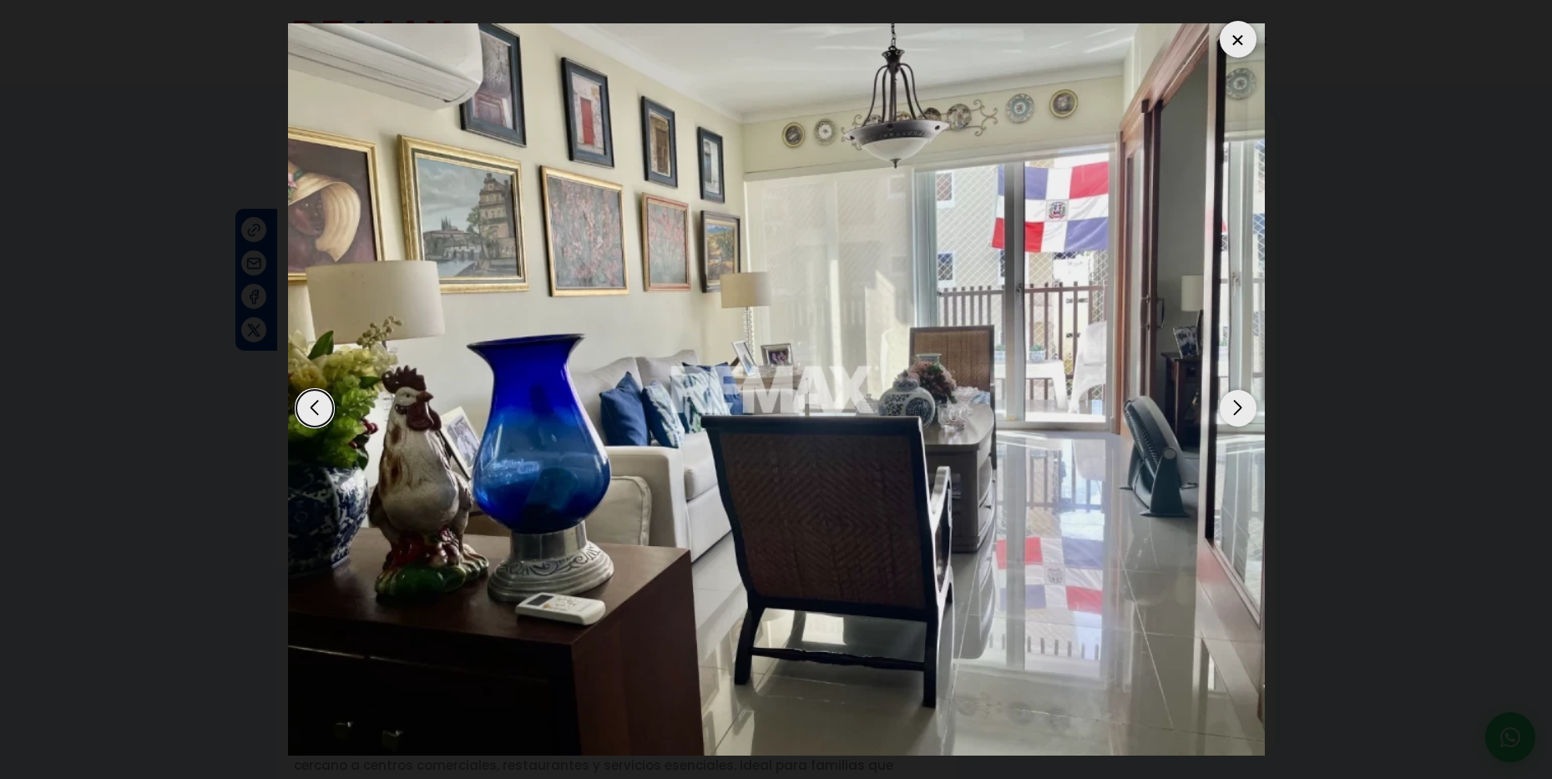
click at [1230, 408] on div "Next slide" at bounding box center [1238, 408] width 37 height 37
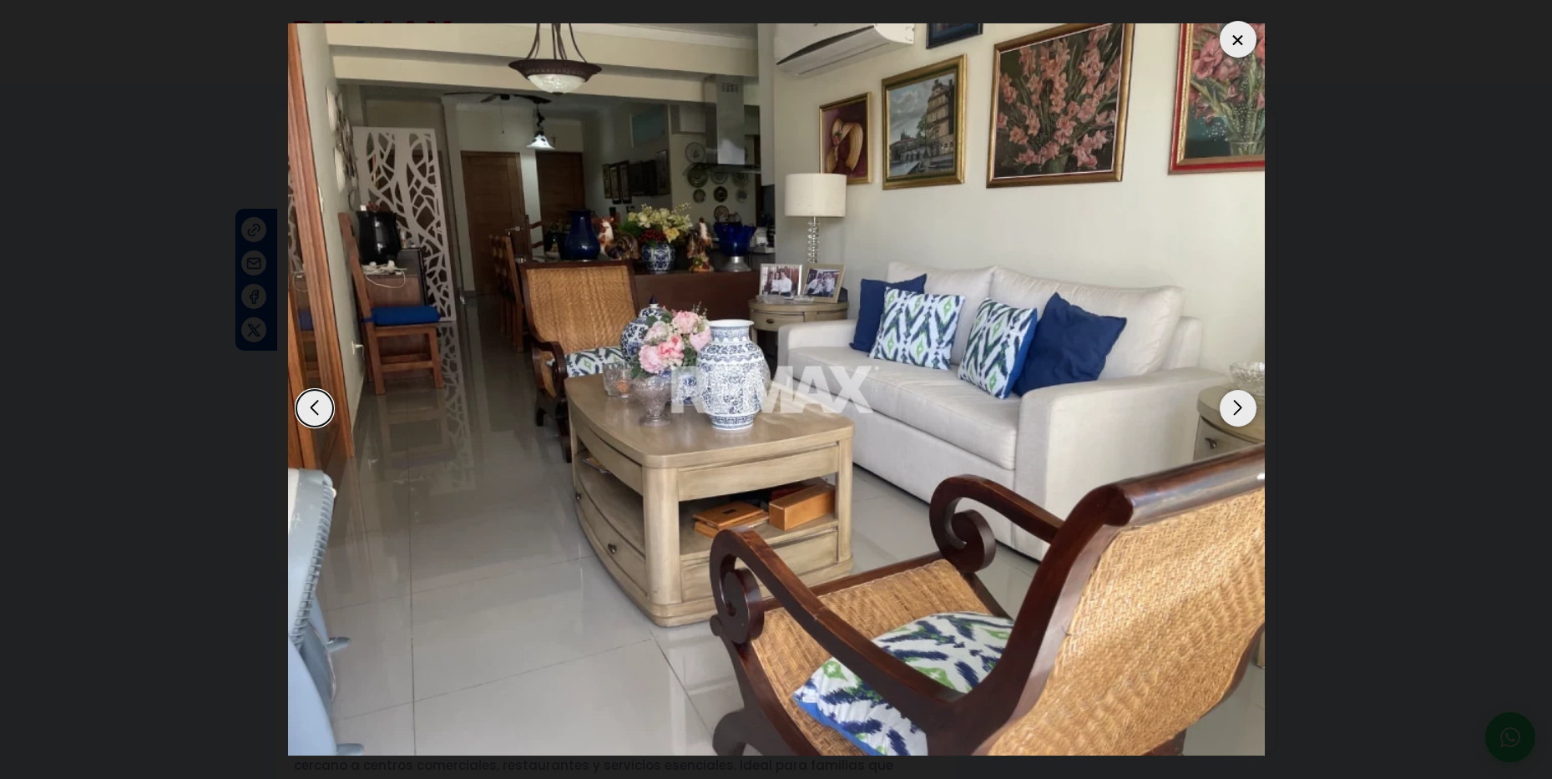
click at [1231, 408] on div "Next slide" at bounding box center [1238, 408] width 37 height 37
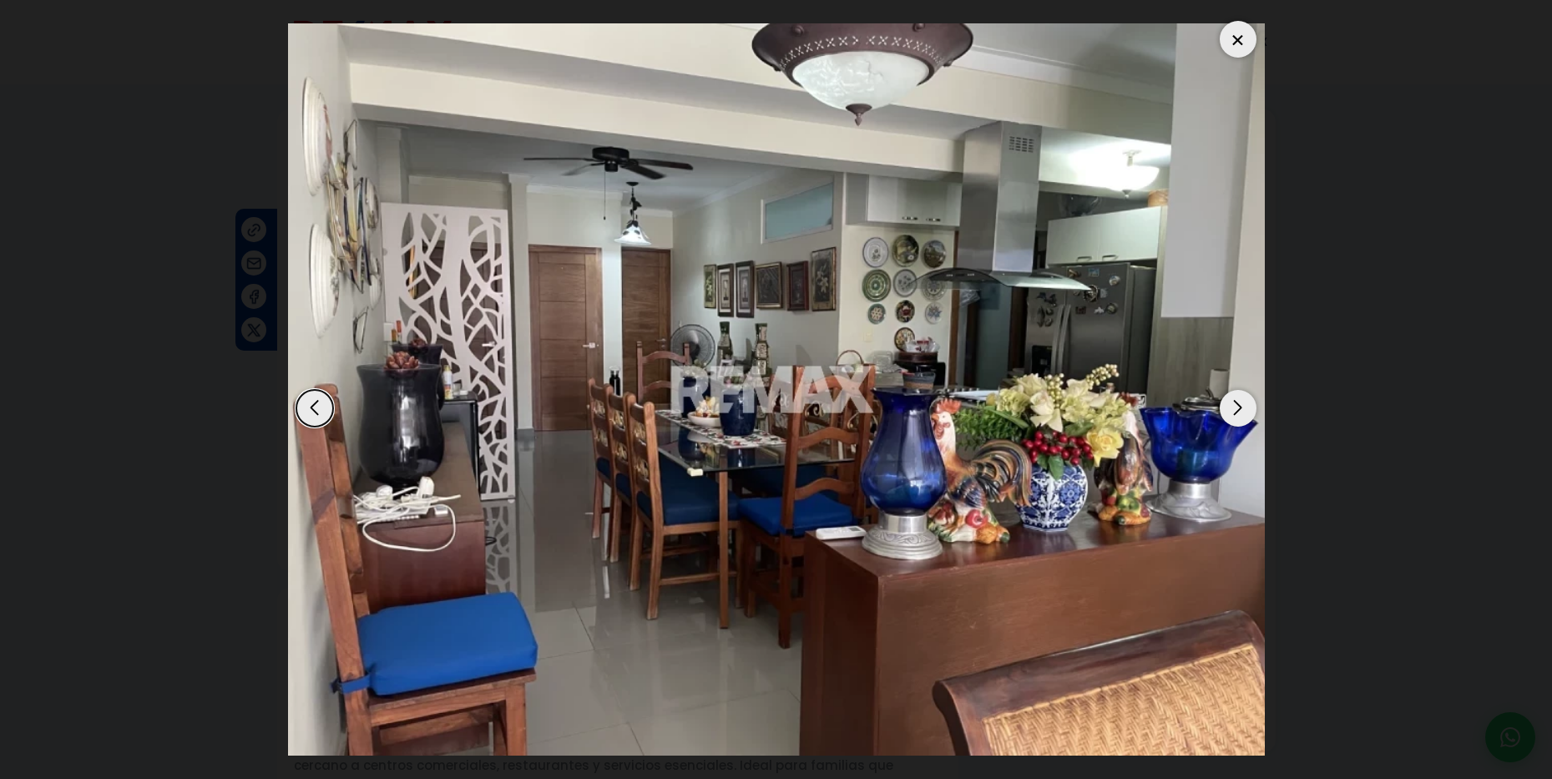
click at [1231, 408] on div "Next slide" at bounding box center [1238, 408] width 37 height 37
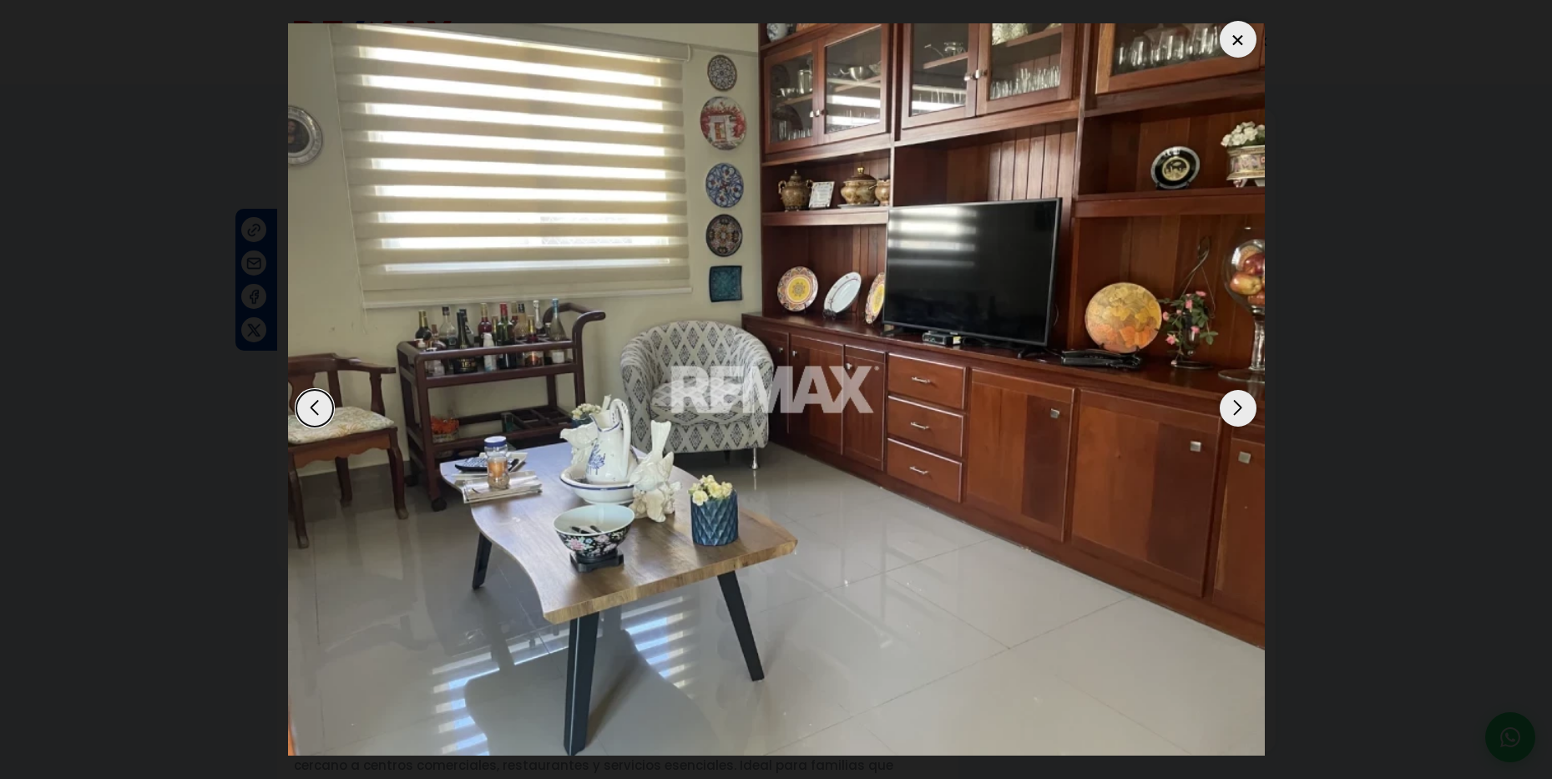
click at [1231, 408] on div "Next slide" at bounding box center [1238, 408] width 37 height 37
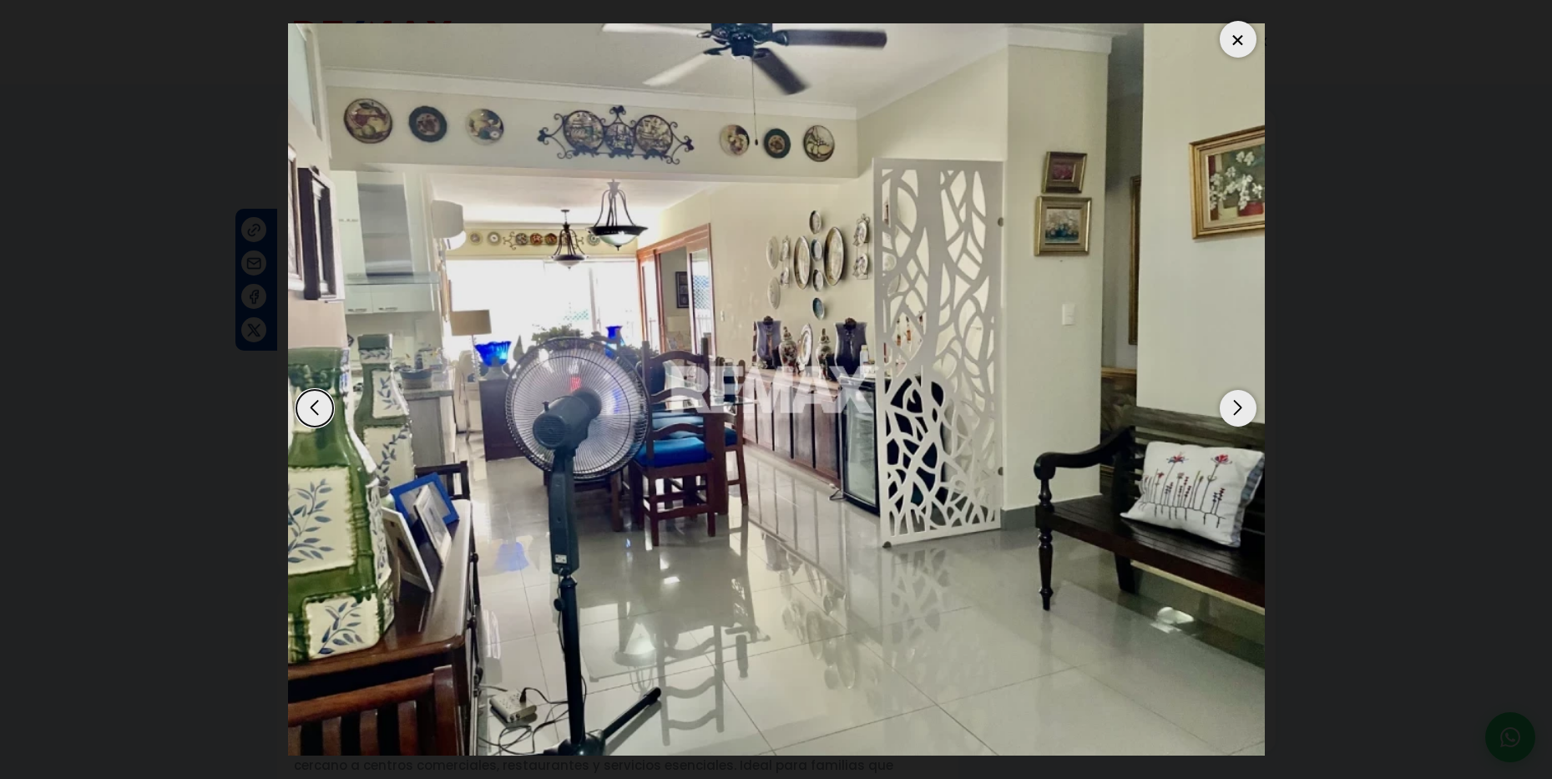
click at [1231, 408] on div "Next slide" at bounding box center [1238, 408] width 37 height 37
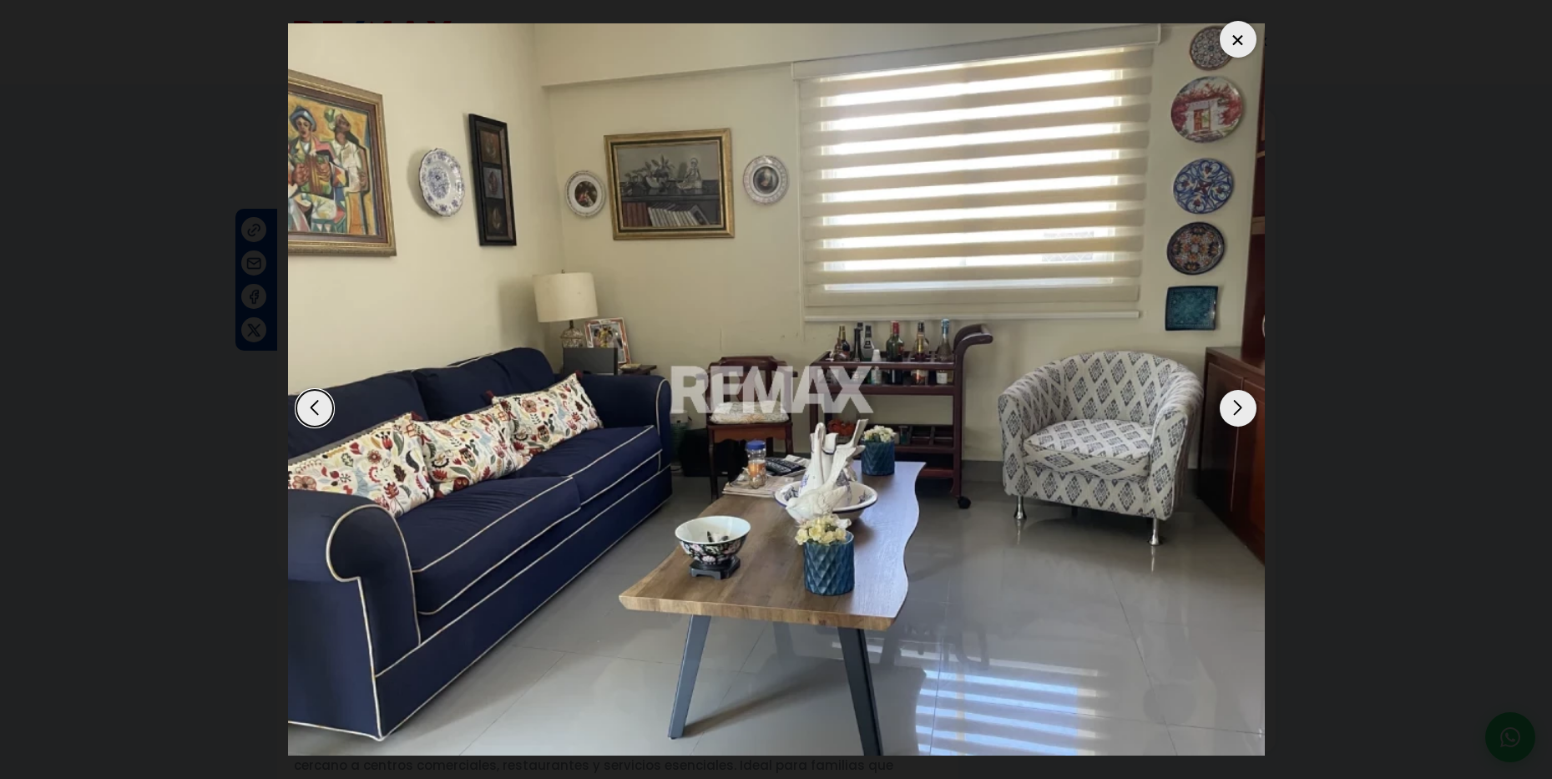
click at [1231, 408] on div "Next slide" at bounding box center [1238, 408] width 37 height 37
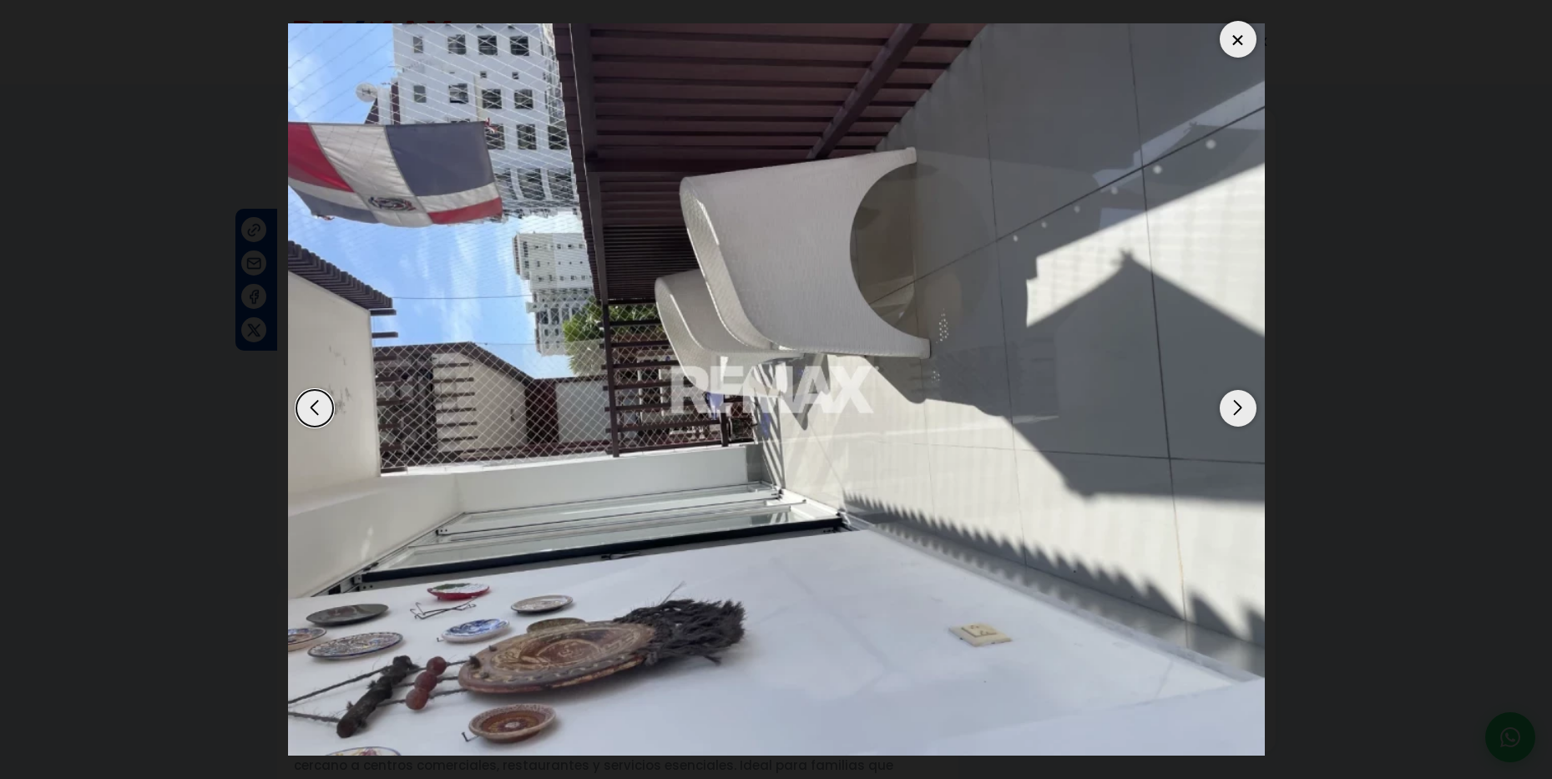
click at [1231, 408] on div "Next slide" at bounding box center [1238, 408] width 37 height 37
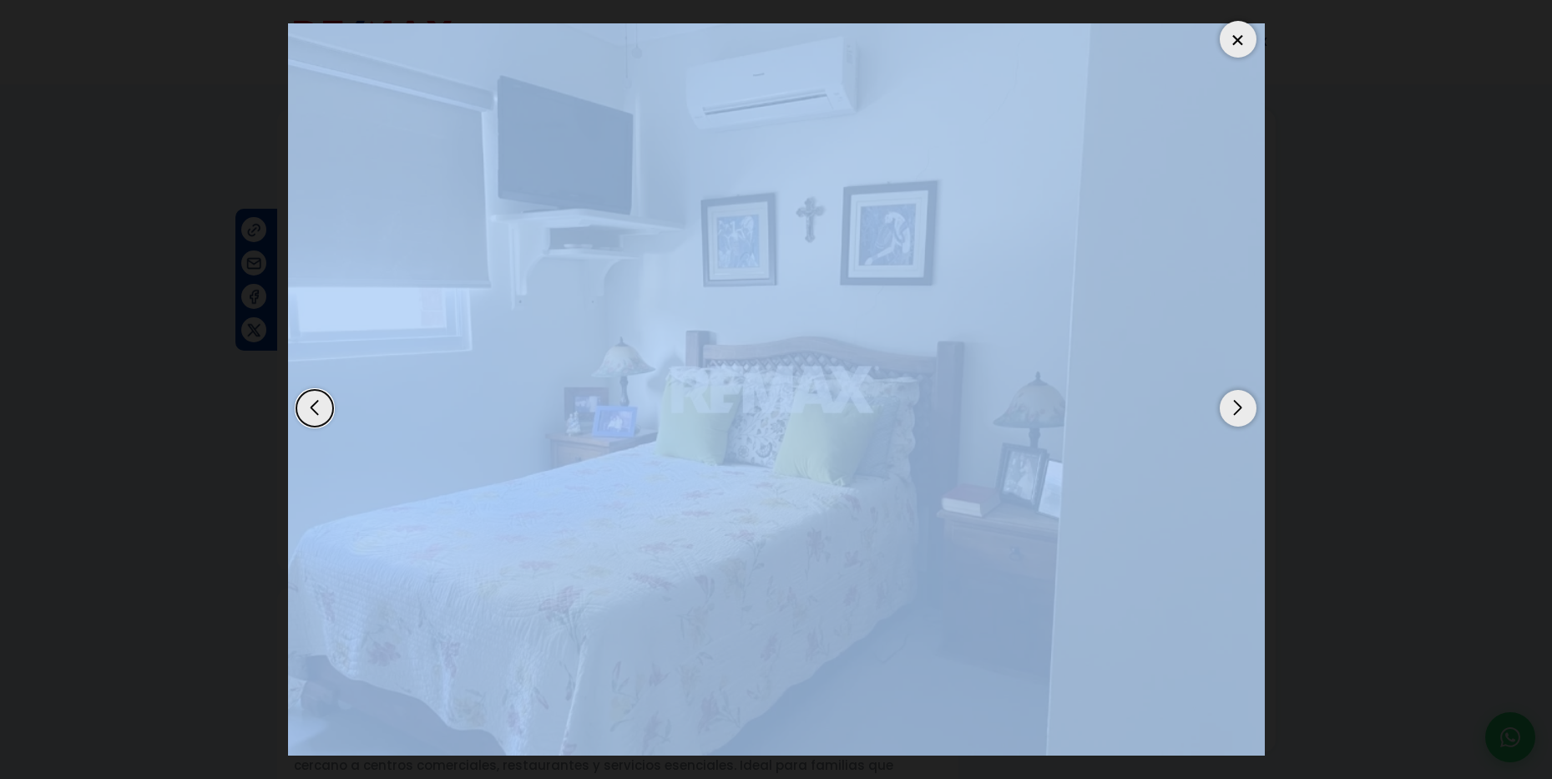
click at [1231, 408] on div "Next slide" at bounding box center [1238, 408] width 37 height 37
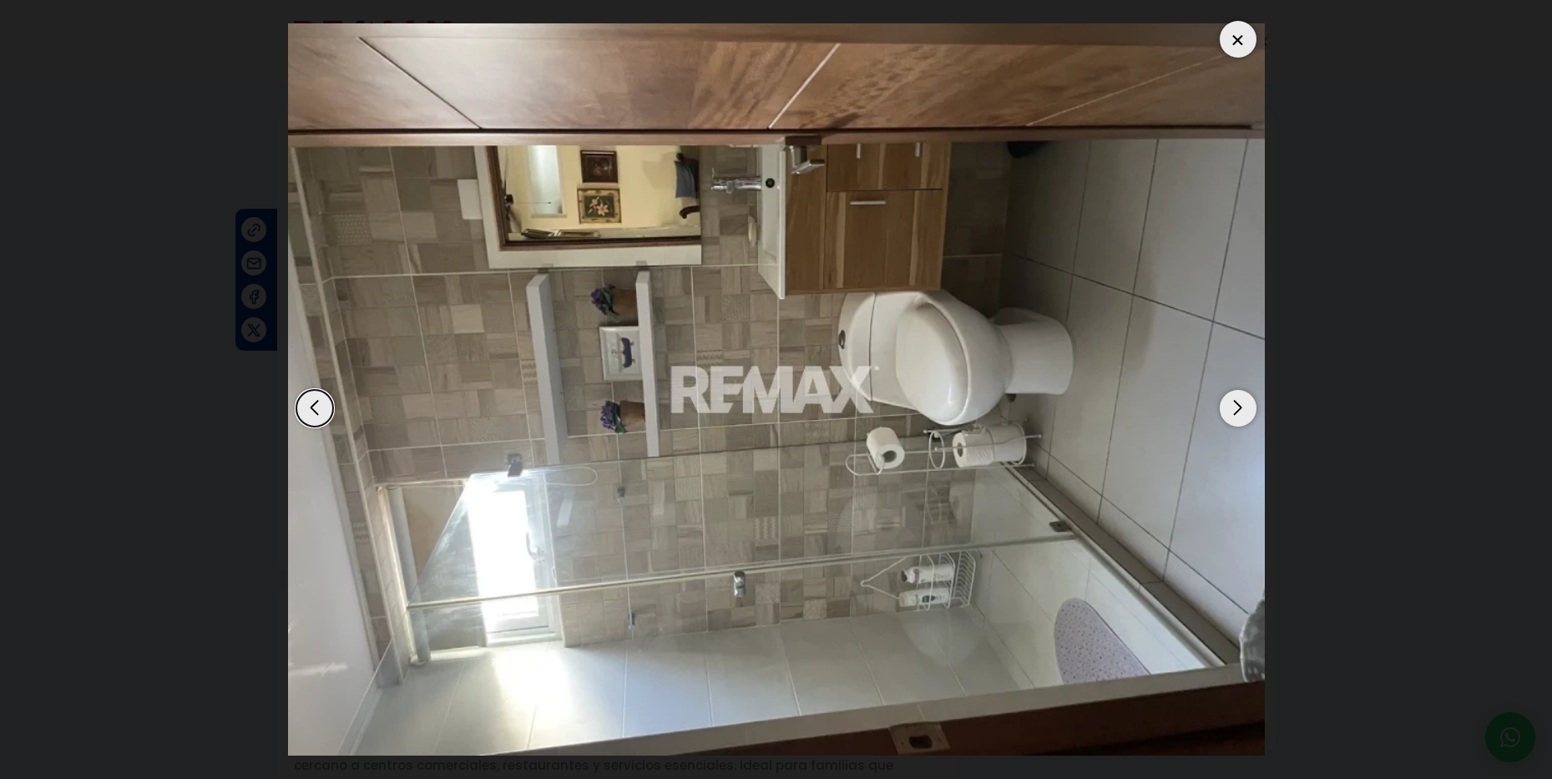
click at [1231, 408] on div "Next slide" at bounding box center [1238, 408] width 37 height 37
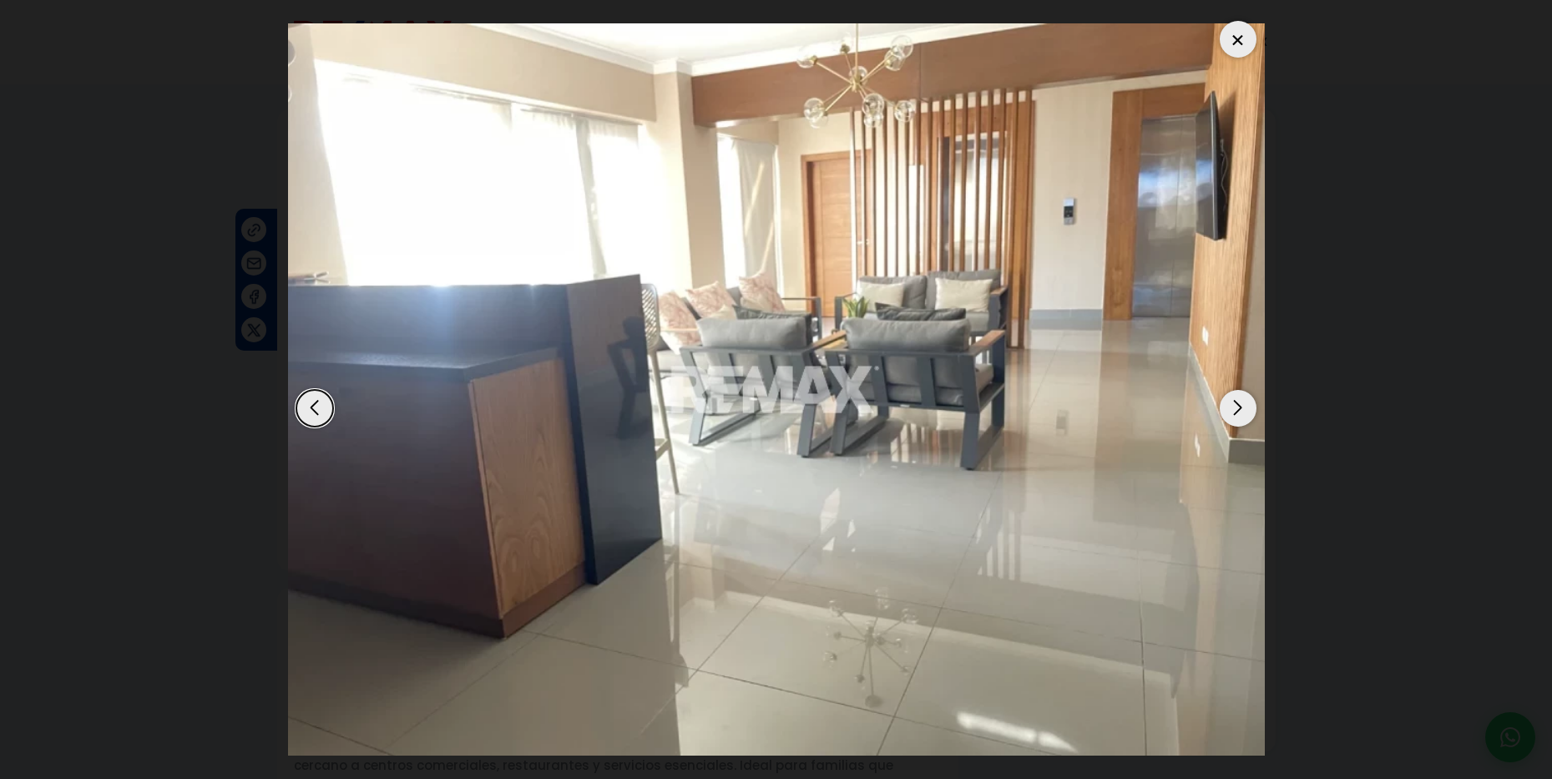
click at [1231, 408] on div "Next slide" at bounding box center [1238, 408] width 37 height 37
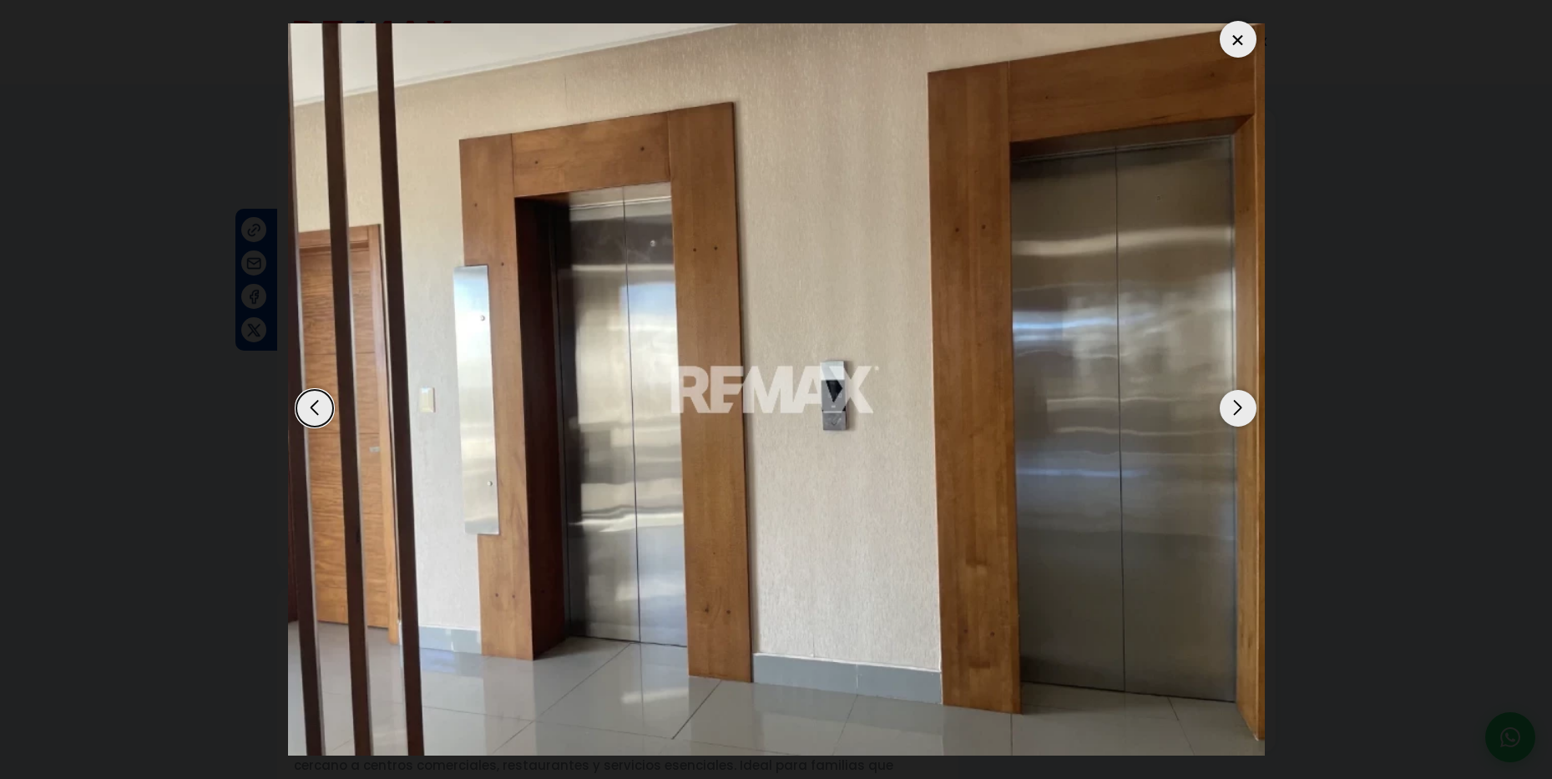
click at [1231, 408] on div "Next slide" at bounding box center [1238, 408] width 37 height 37
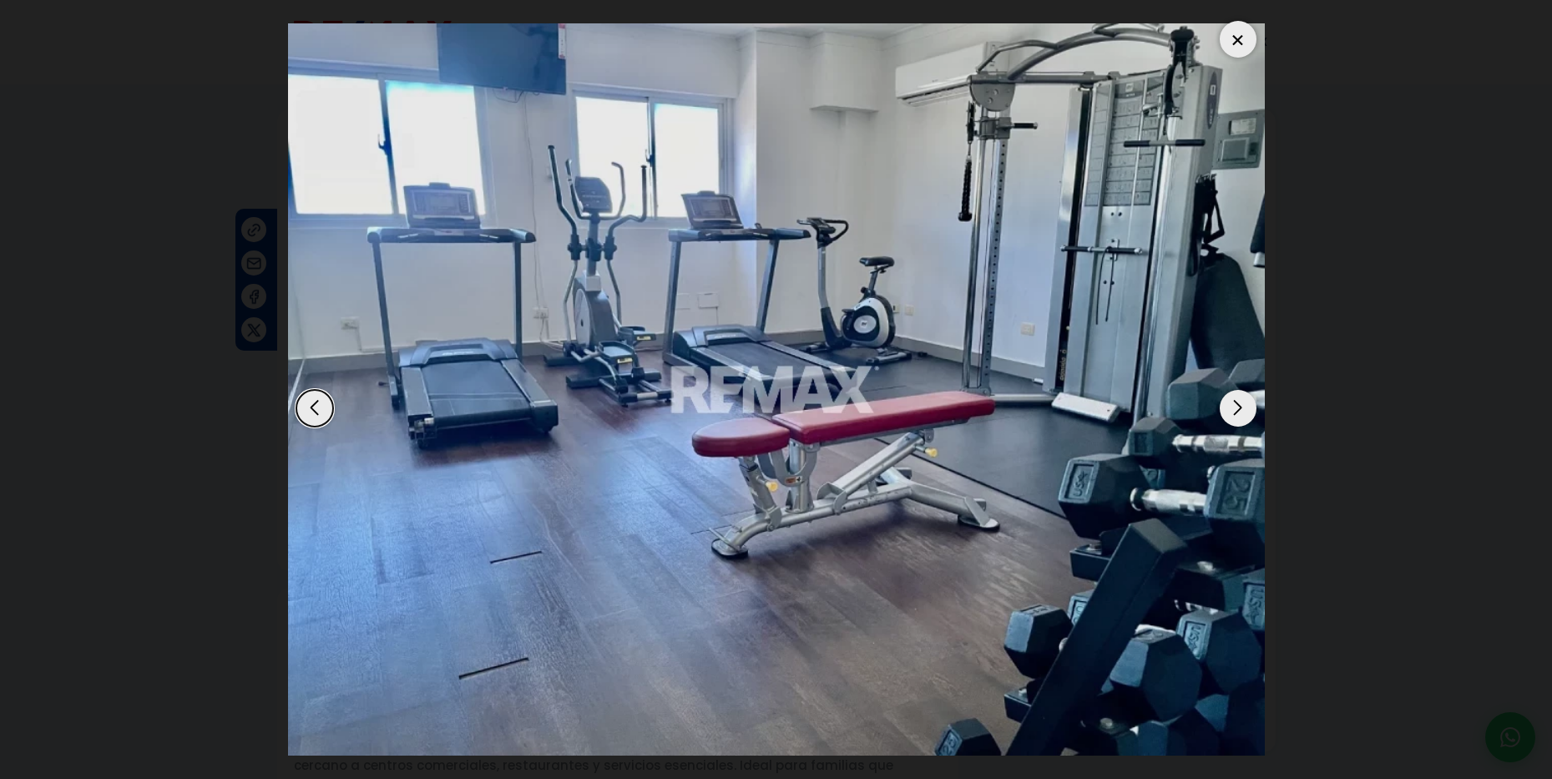
click at [1231, 408] on div "Next slide" at bounding box center [1238, 408] width 37 height 37
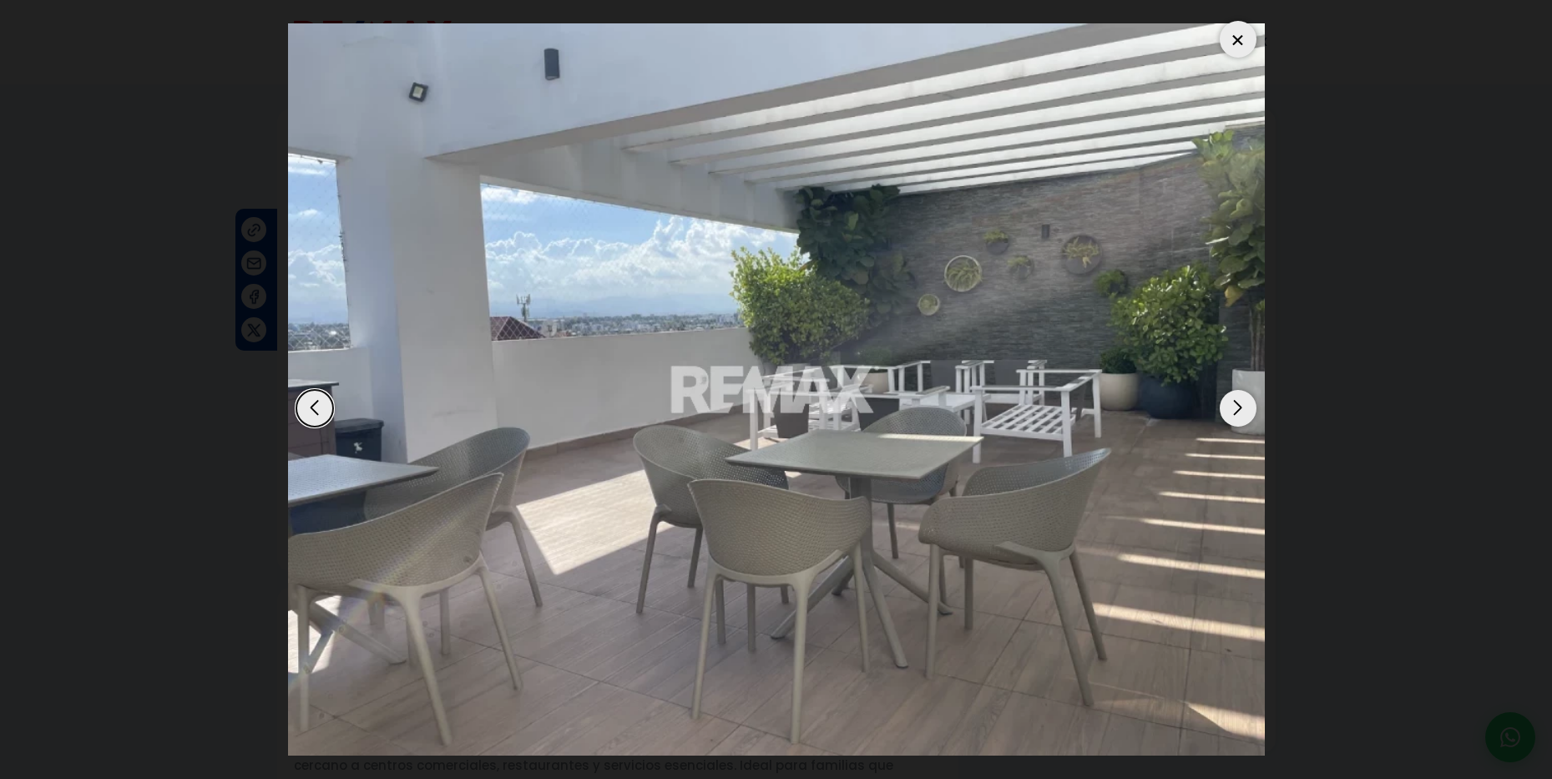
click at [1235, 407] on div "Next slide" at bounding box center [1238, 408] width 37 height 37
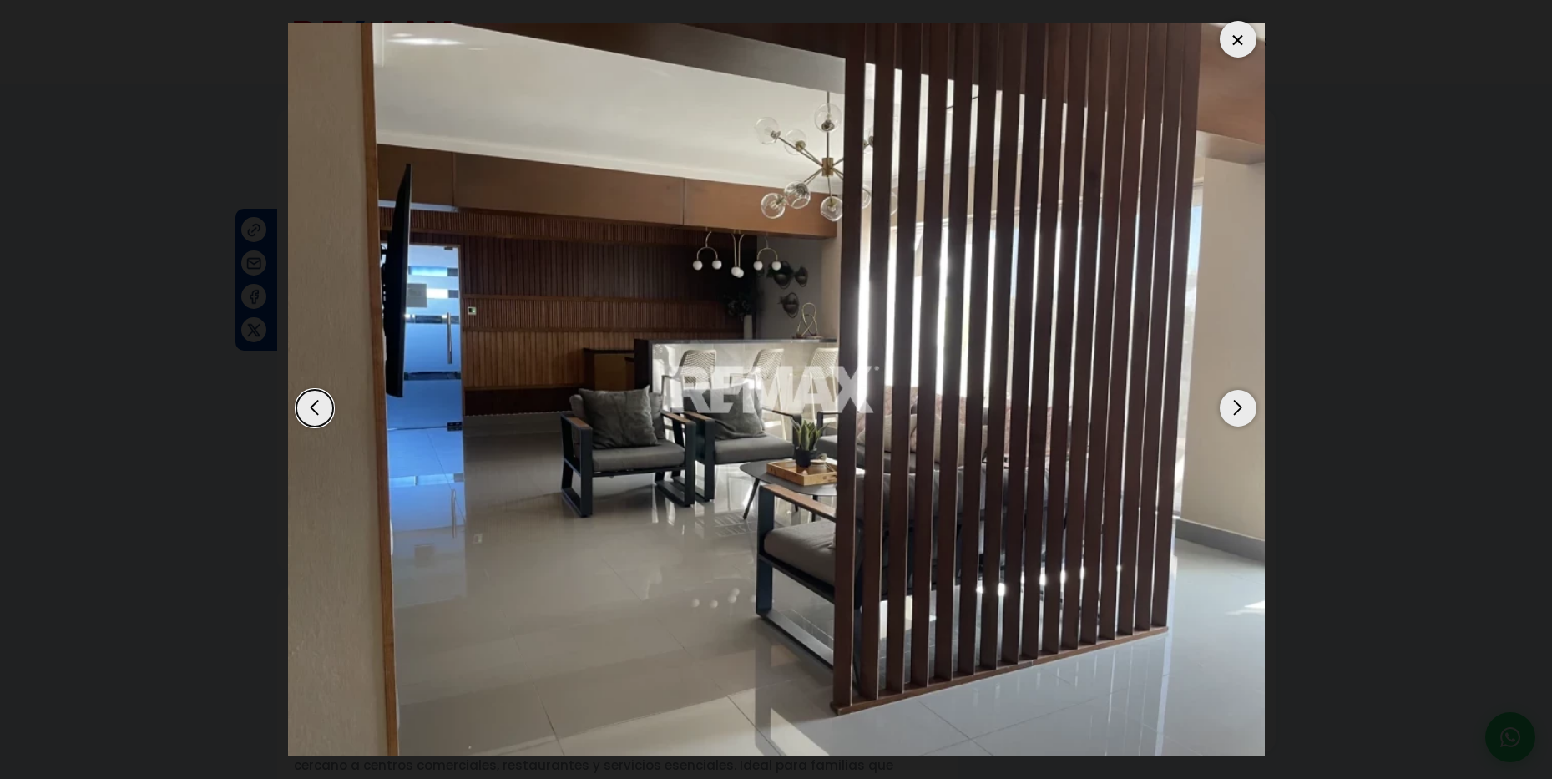
click at [1231, 404] on div "Next slide" at bounding box center [1238, 408] width 37 height 37
click at [1230, 39] on div at bounding box center [1238, 39] width 37 height 37
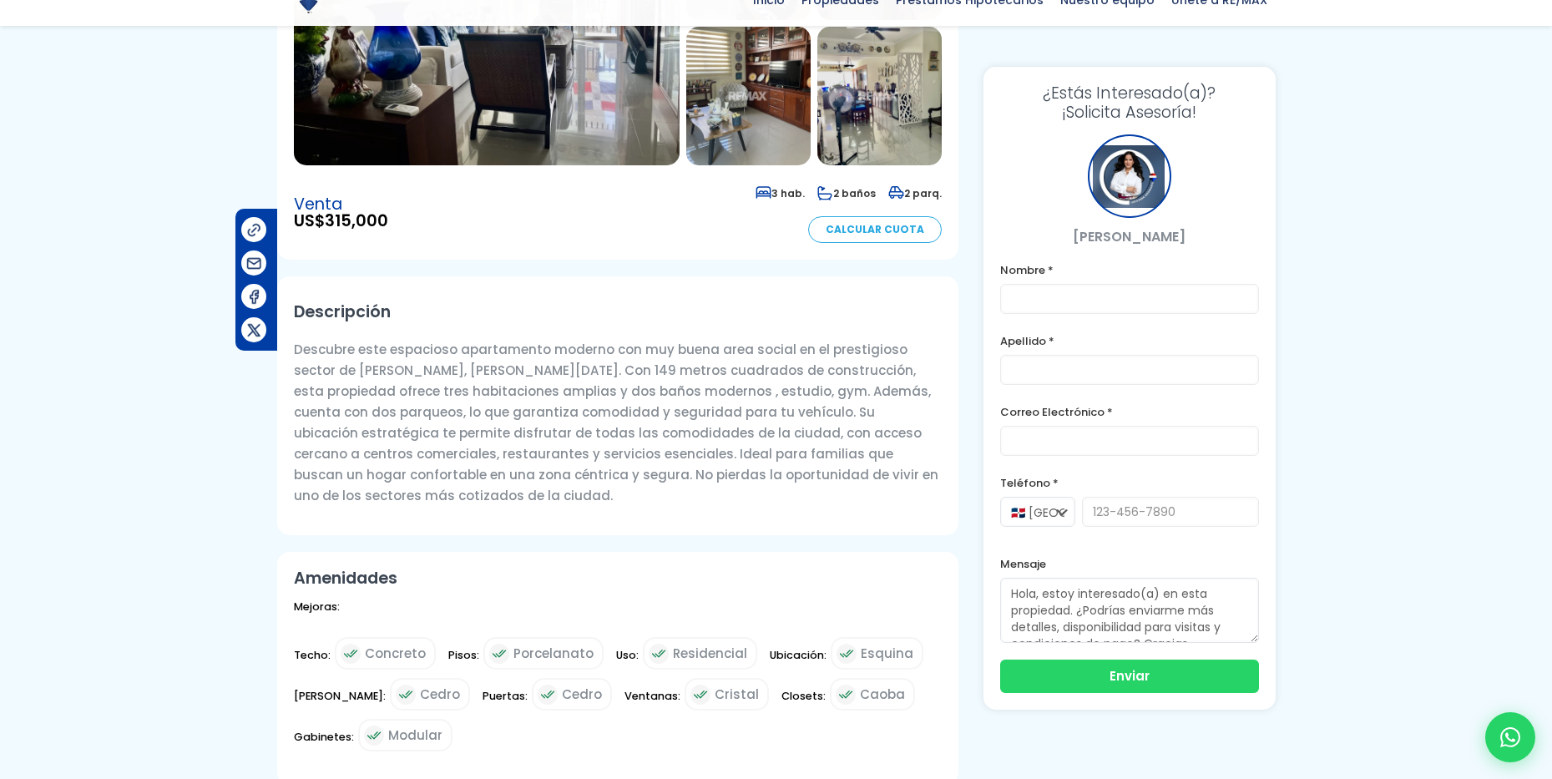
scroll to position [313, 0]
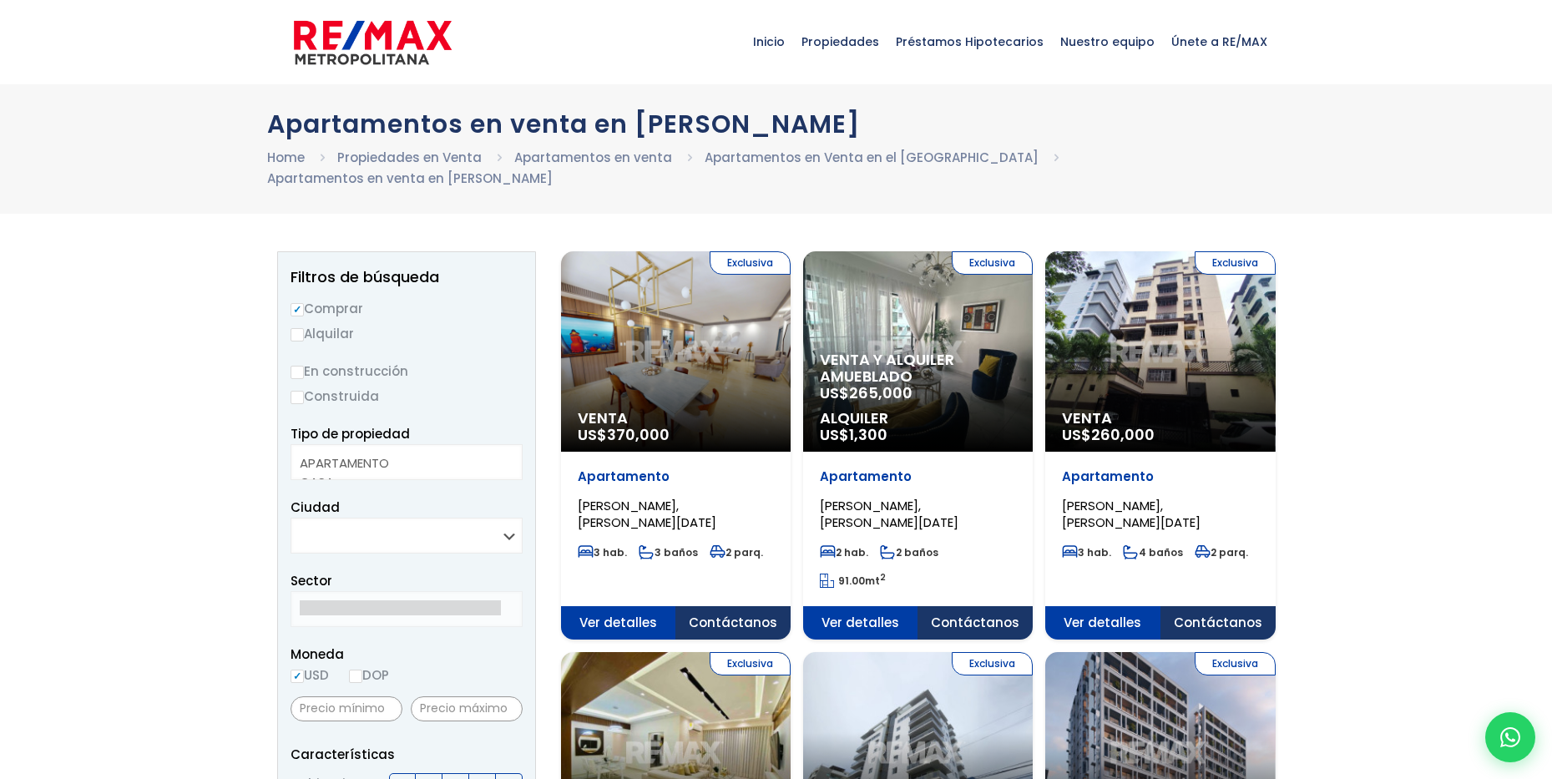
select select
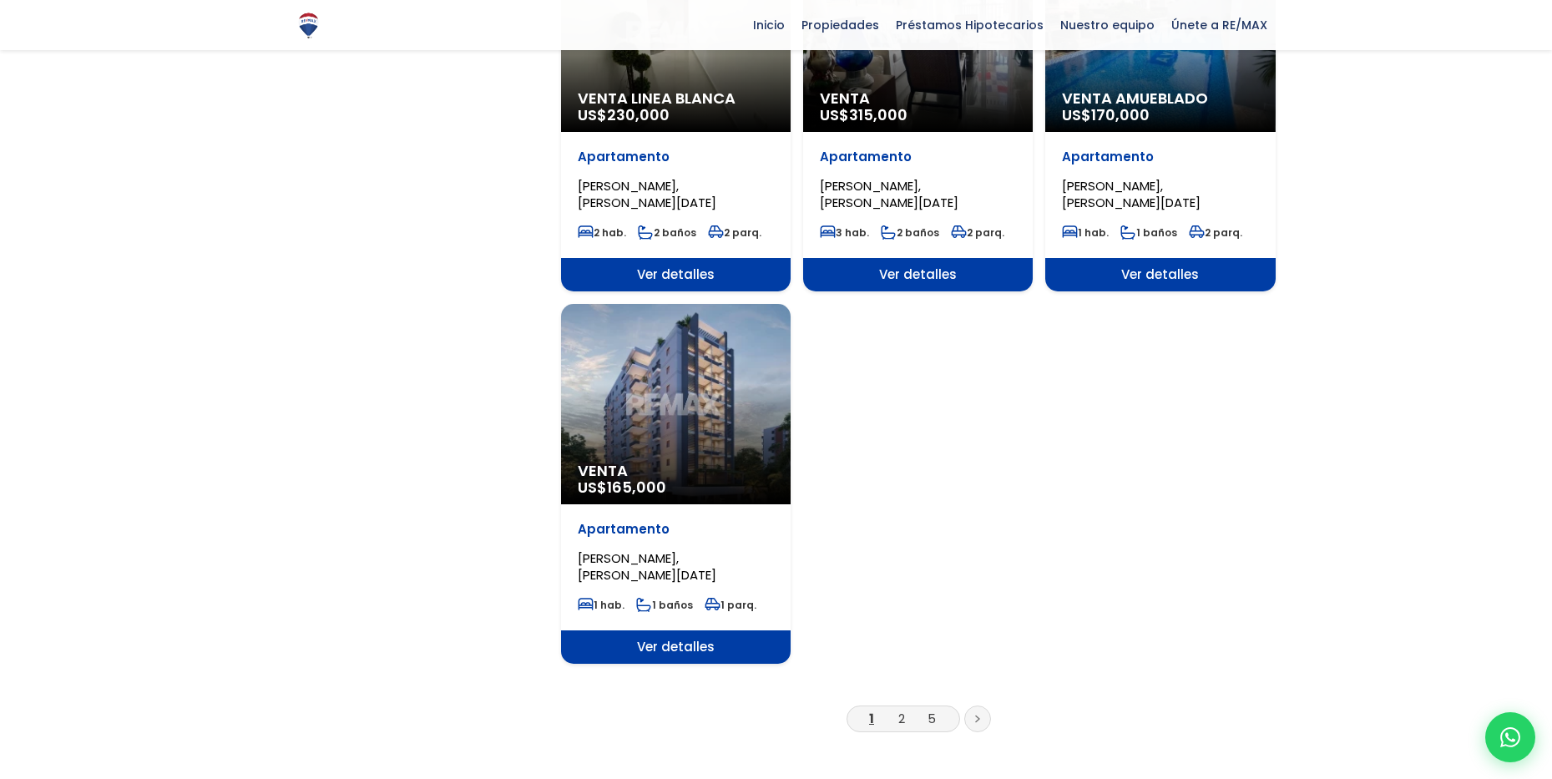
scroll to position [1873, 0]
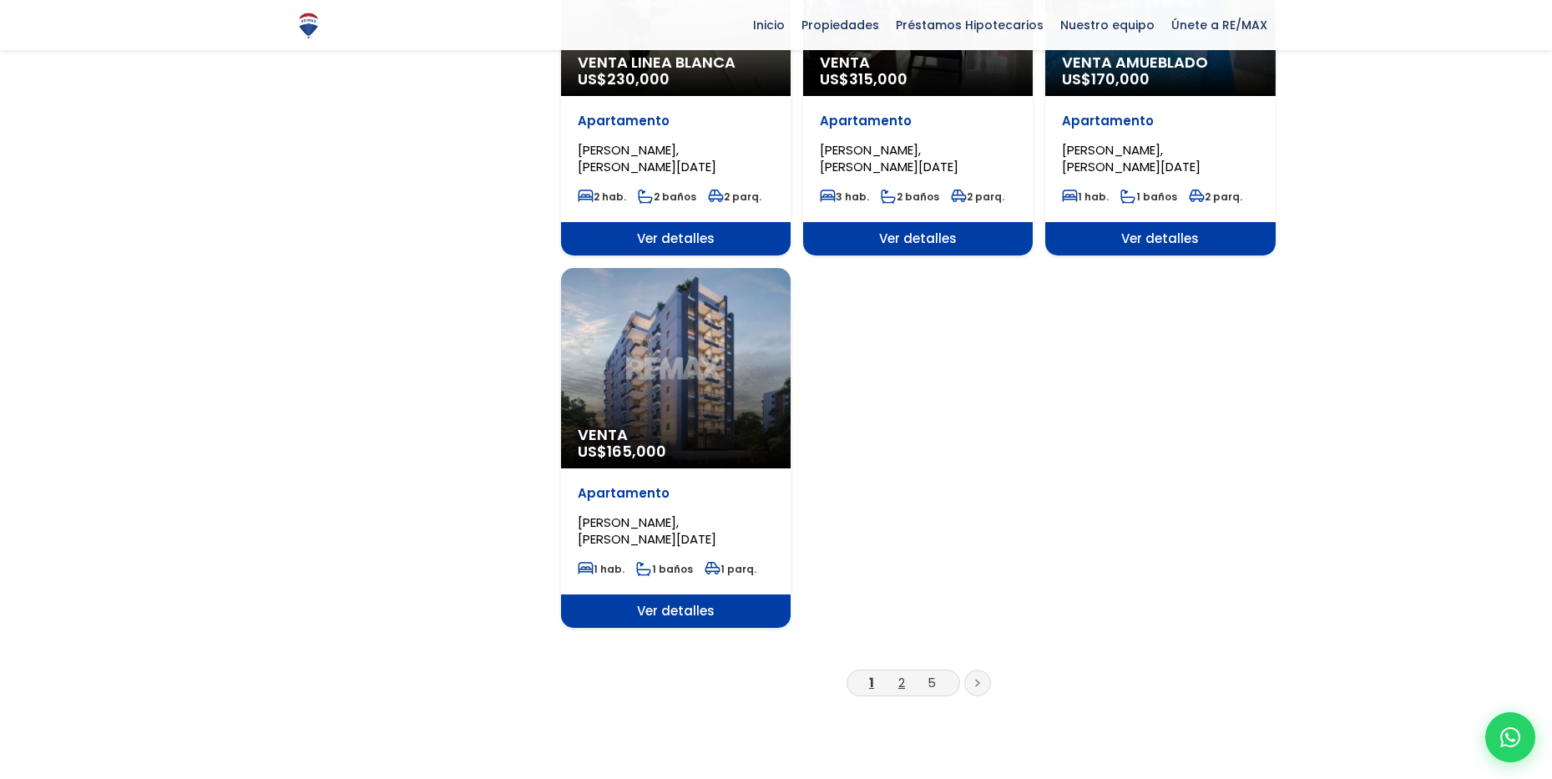
click at [900, 683] on link "2" at bounding box center [902, 683] width 7 height 18
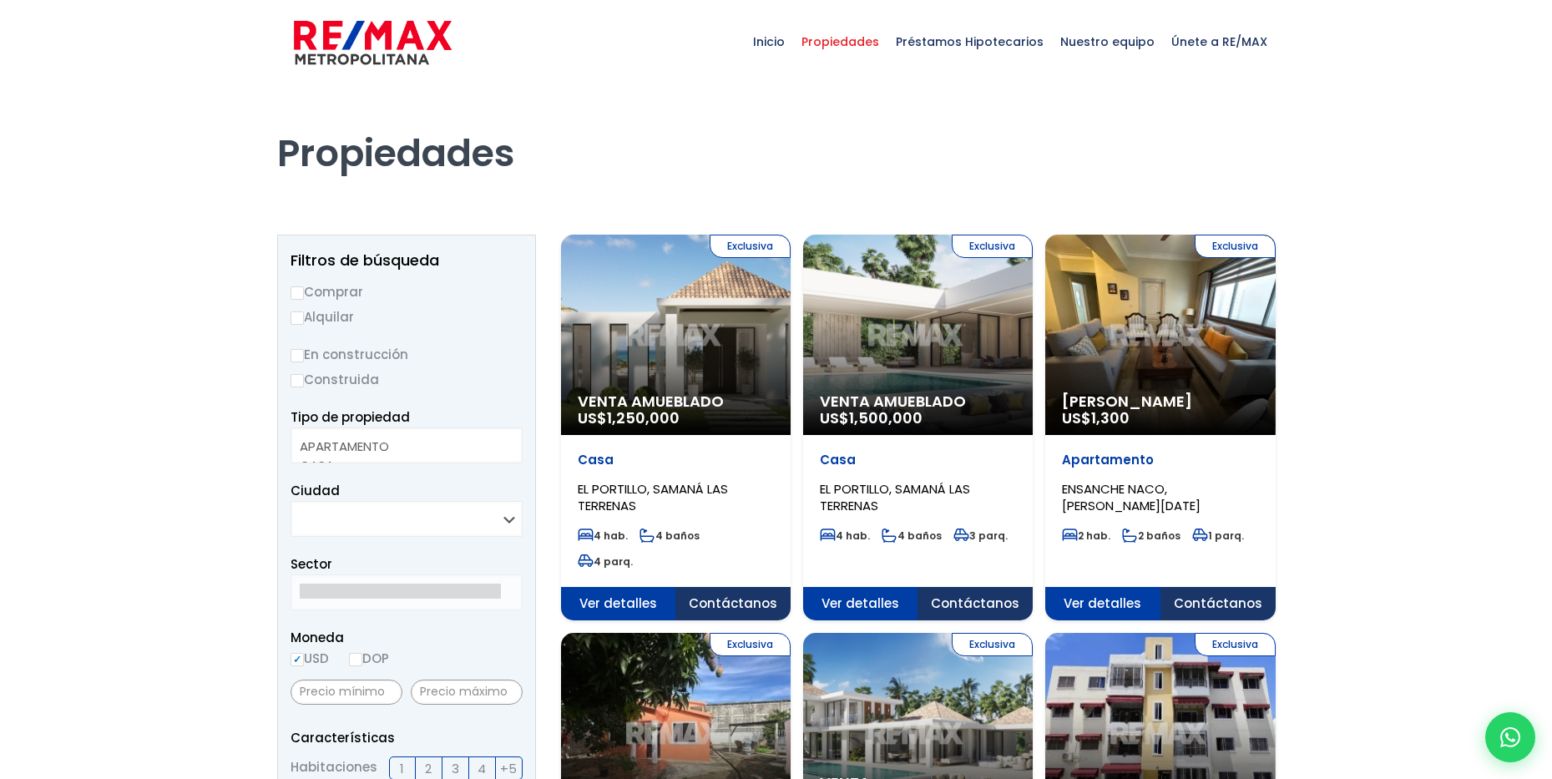
select select
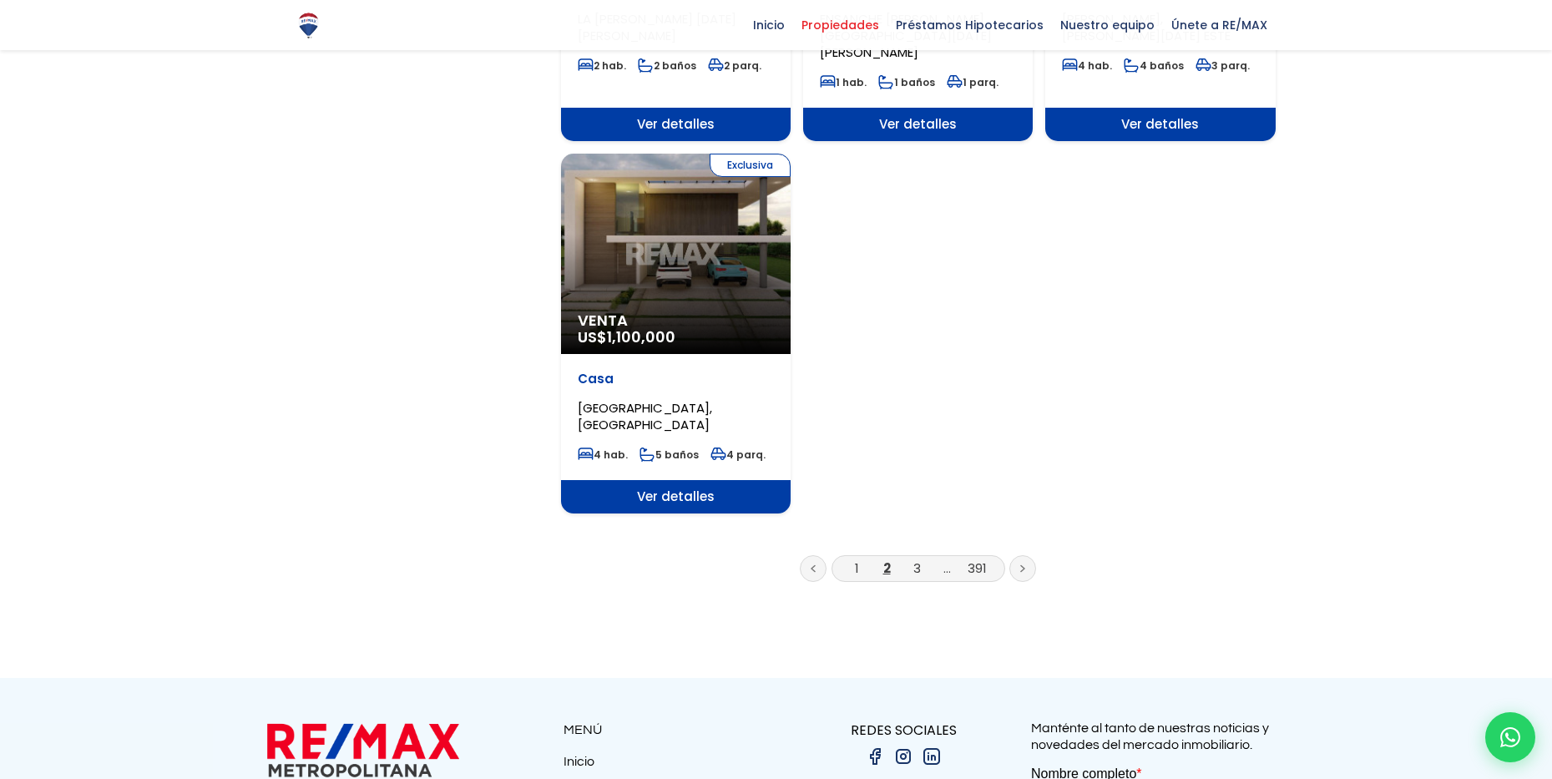
scroll to position [2028, 0]
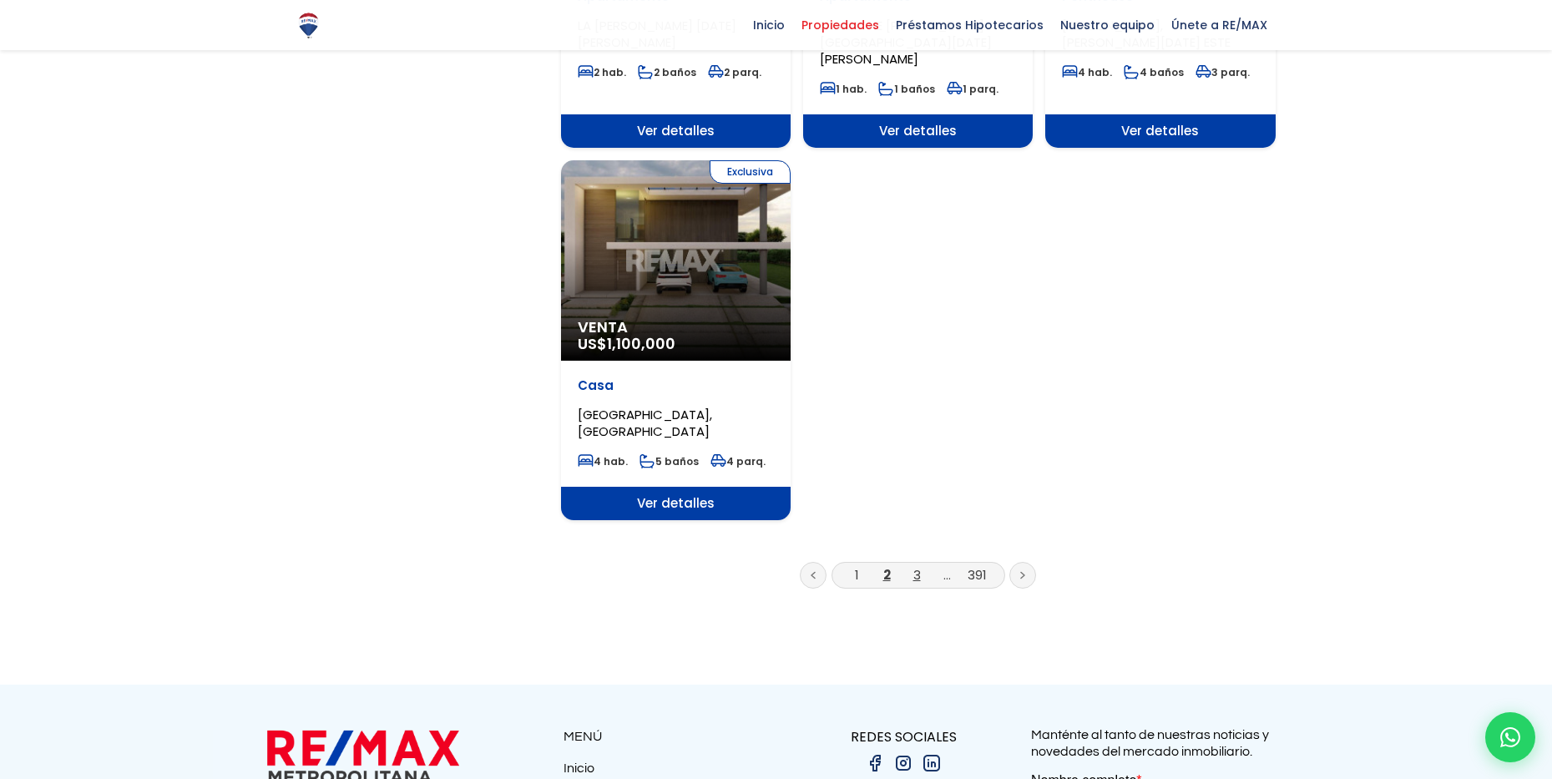
click at [917, 566] on link "3" at bounding box center [918, 575] width 8 height 18
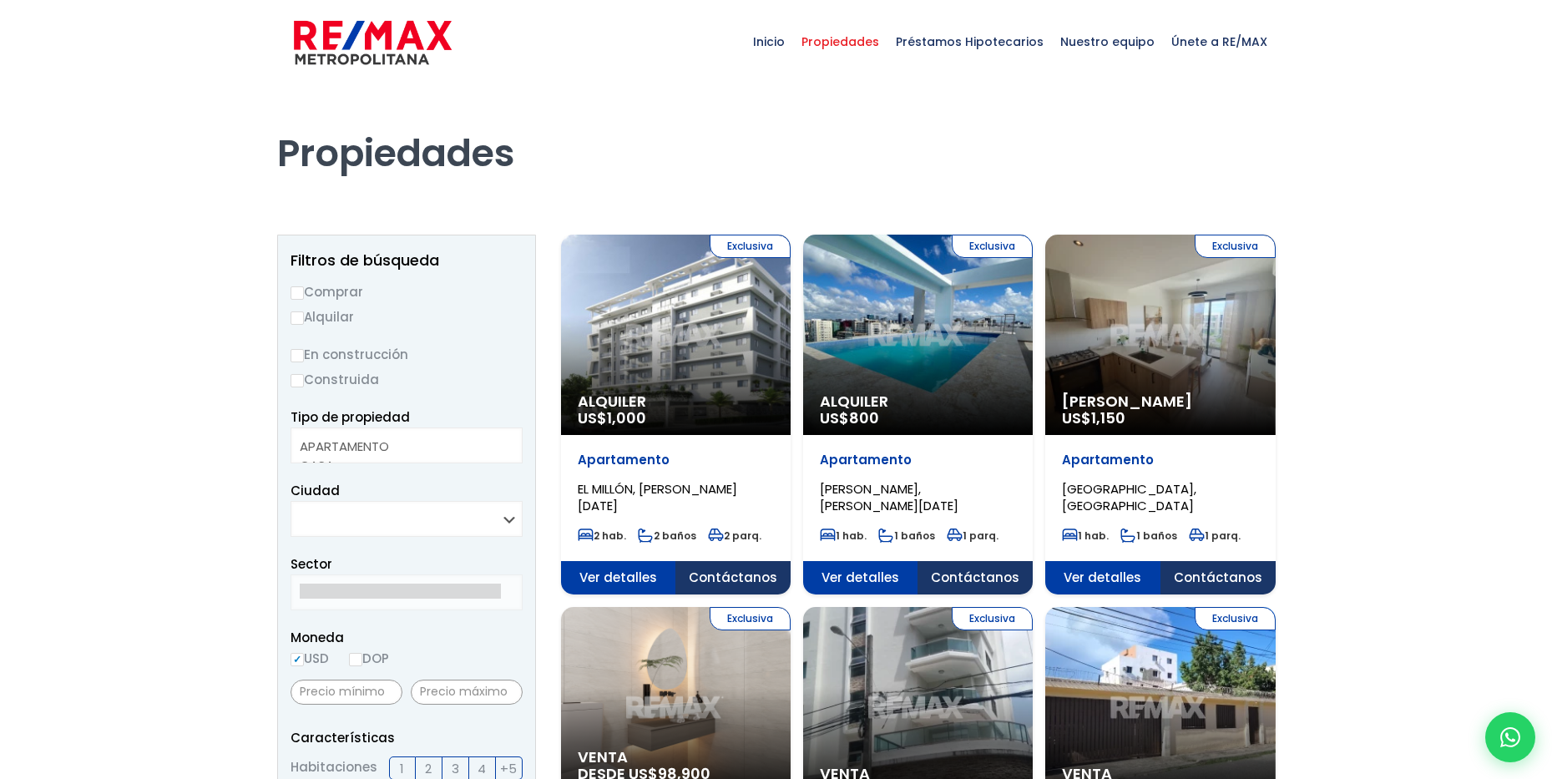
select select
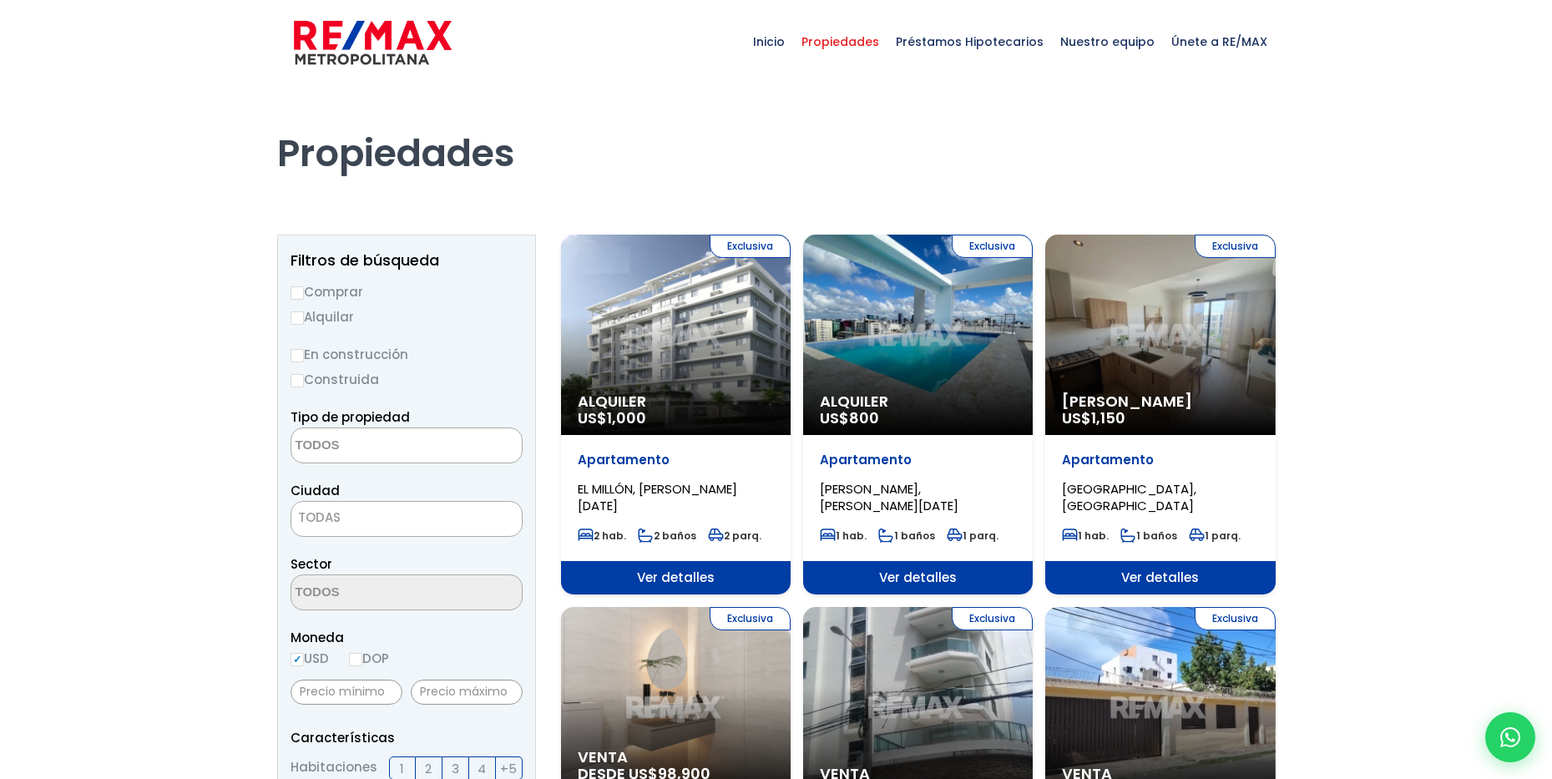
click at [679, 352] on div "Exclusiva Alquiler US$ 1,000" at bounding box center [676, 335] width 230 height 200
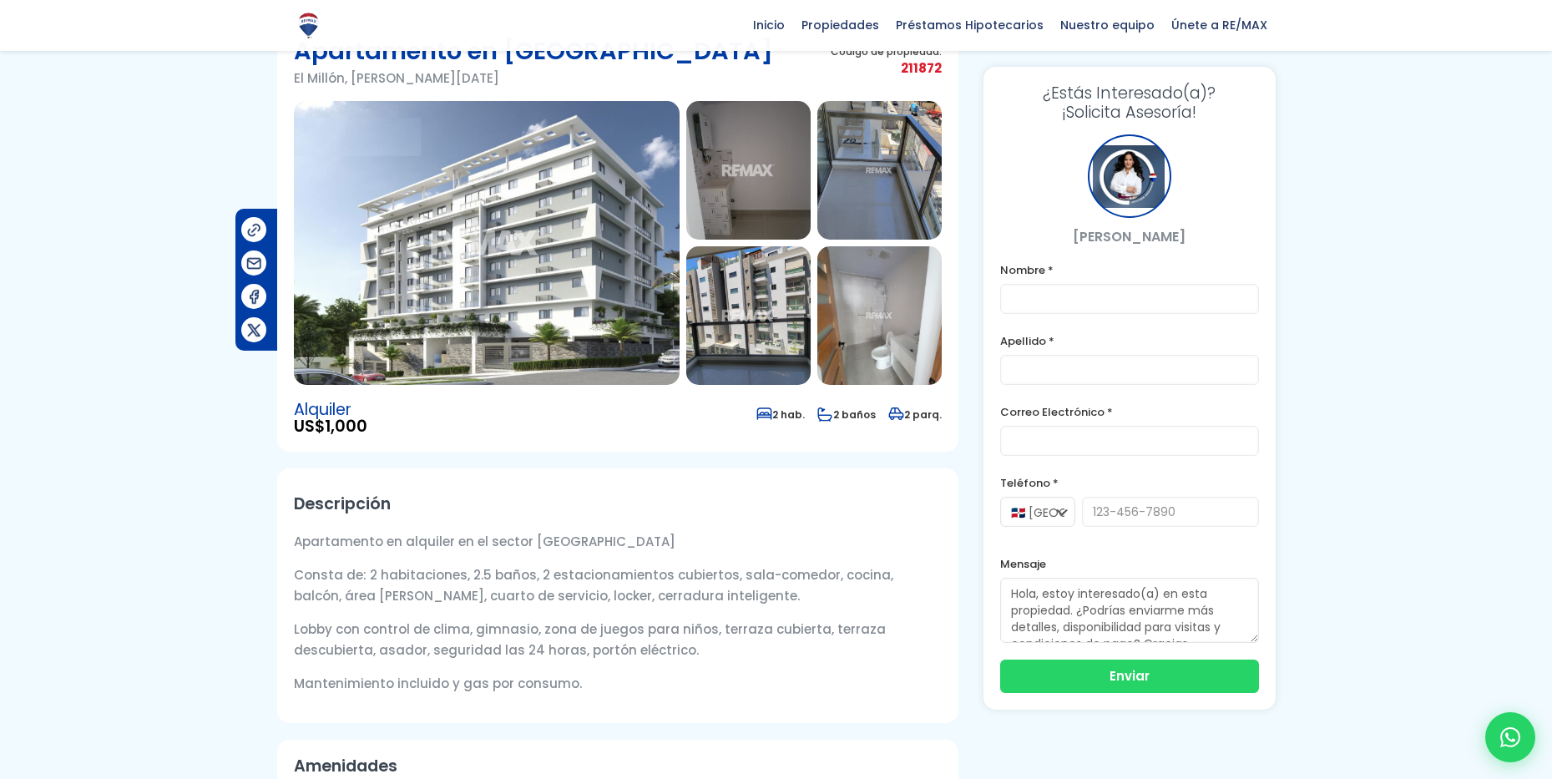
scroll to position [85, 0]
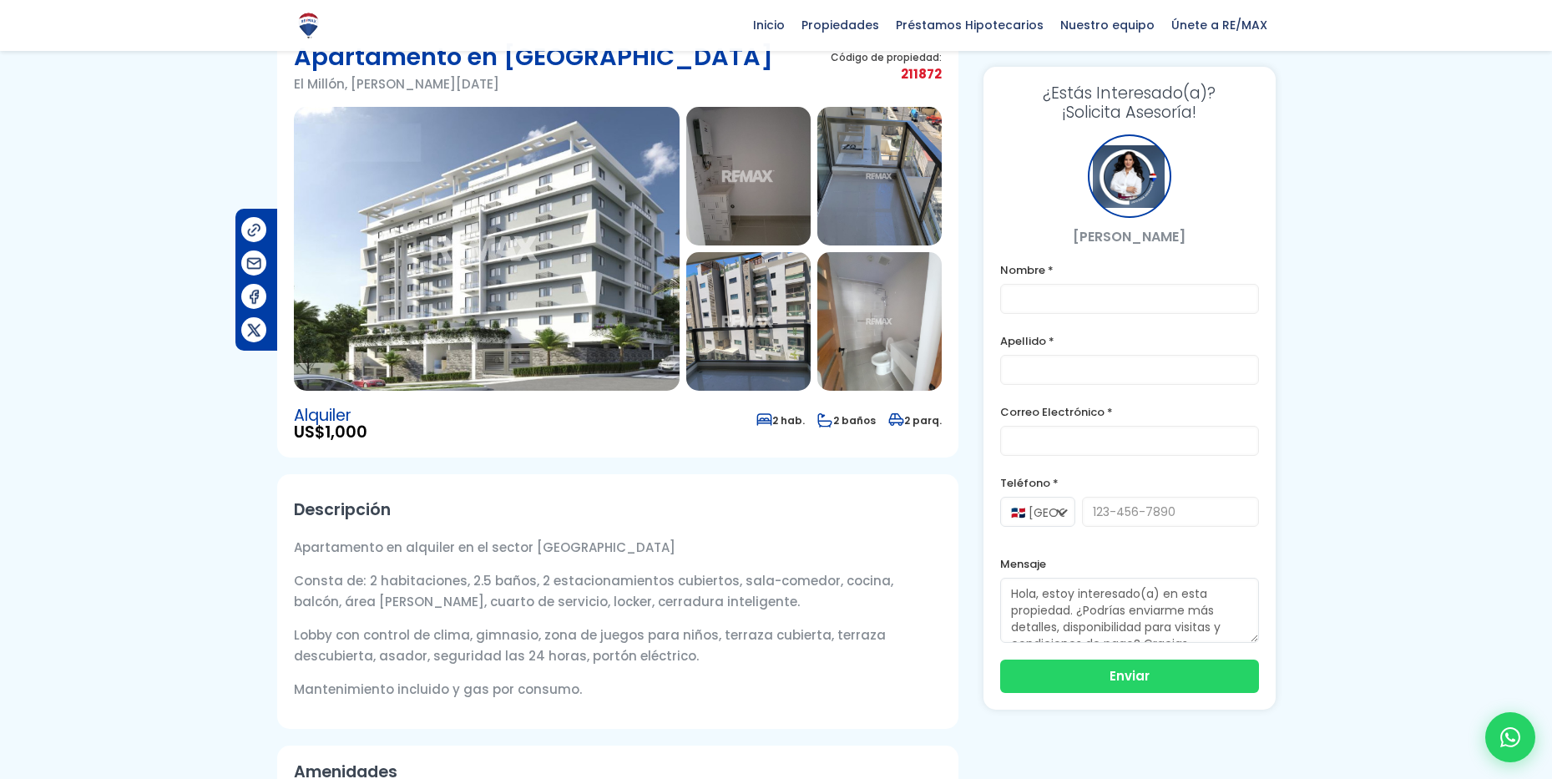
click at [580, 160] on img at bounding box center [487, 249] width 386 height 284
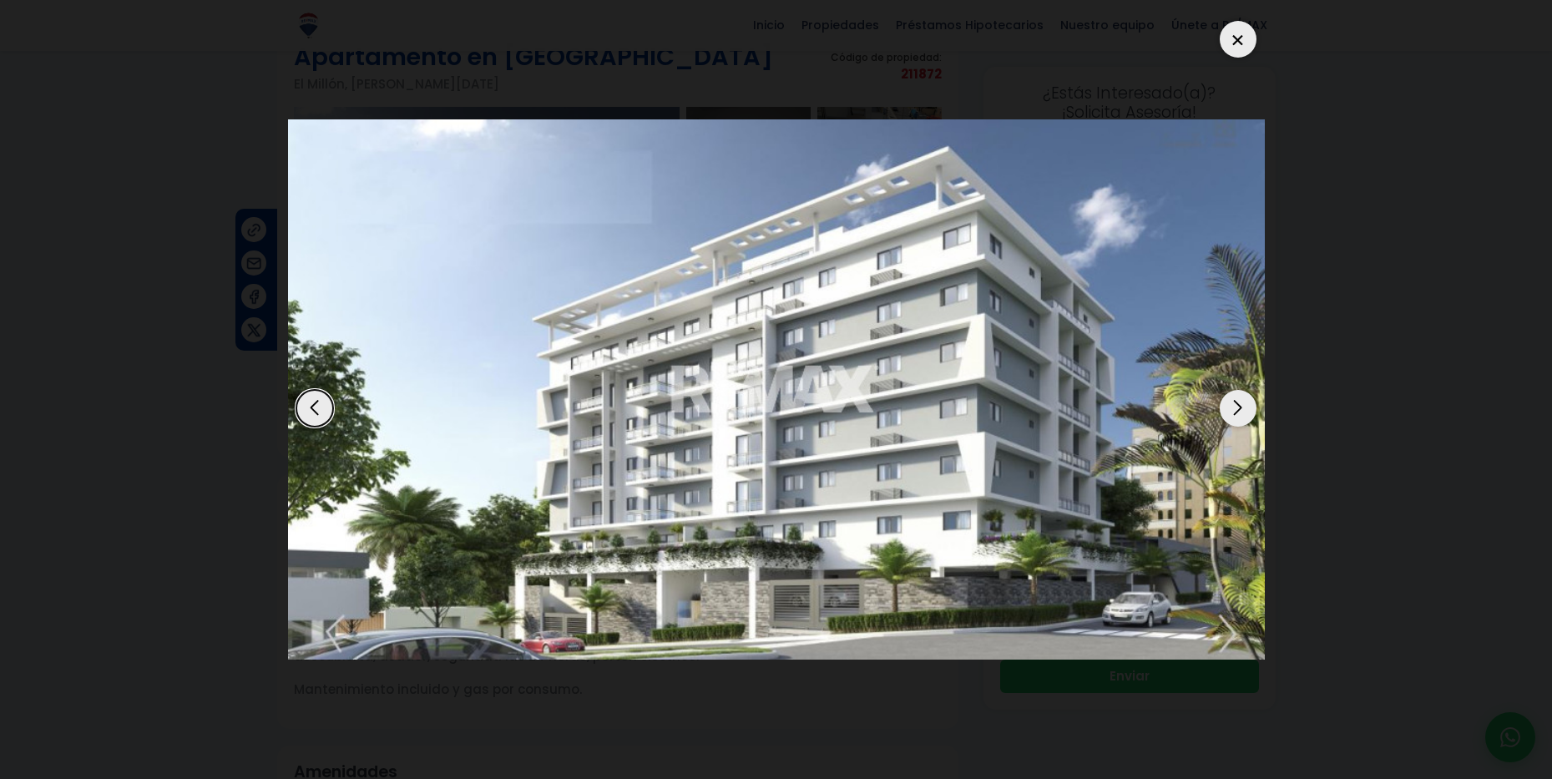
click at [1232, 397] on div "Next slide" at bounding box center [1238, 408] width 37 height 37
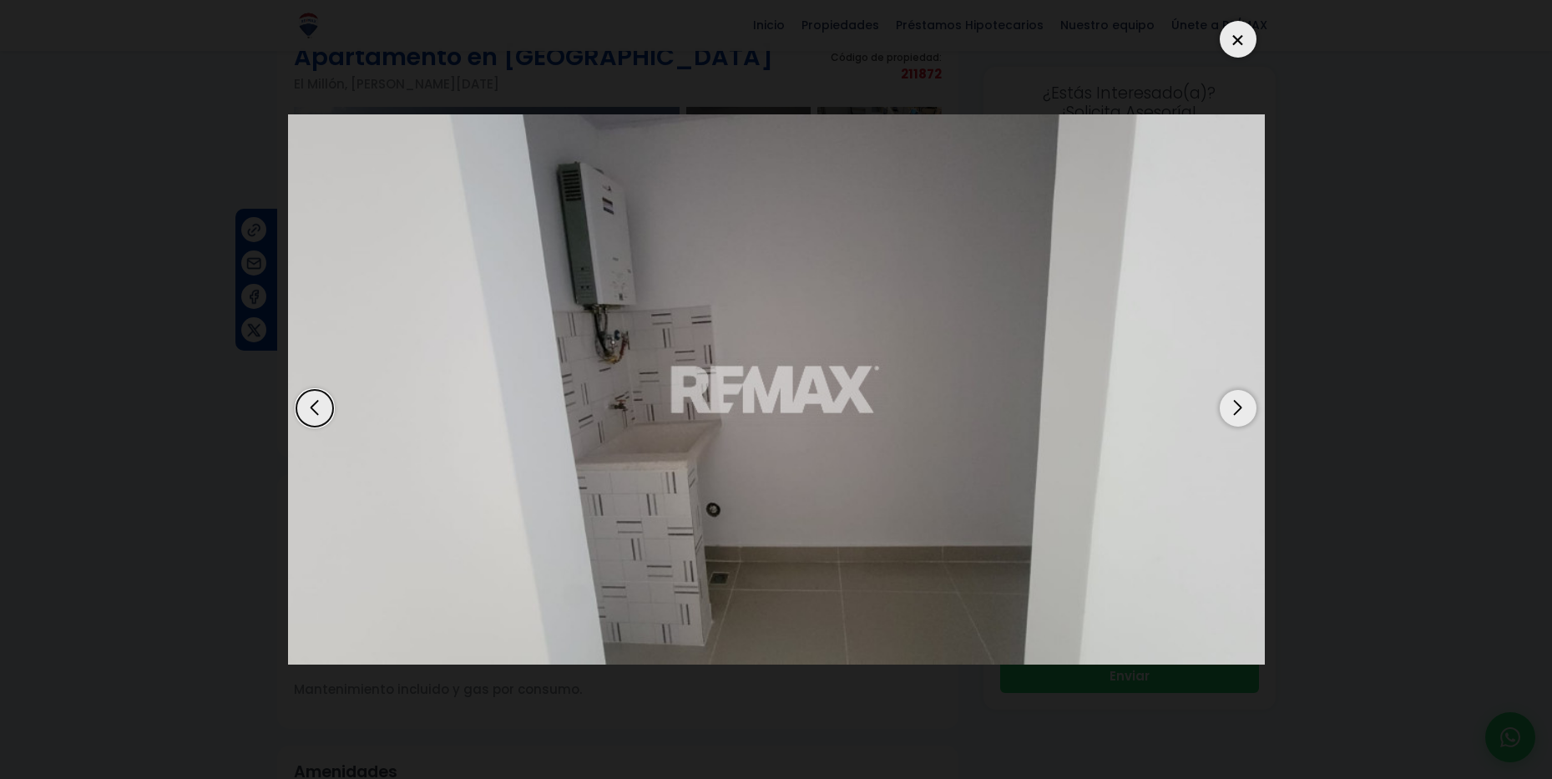
click at [1233, 394] on div "Next slide" at bounding box center [1238, 408] width 37 height 37
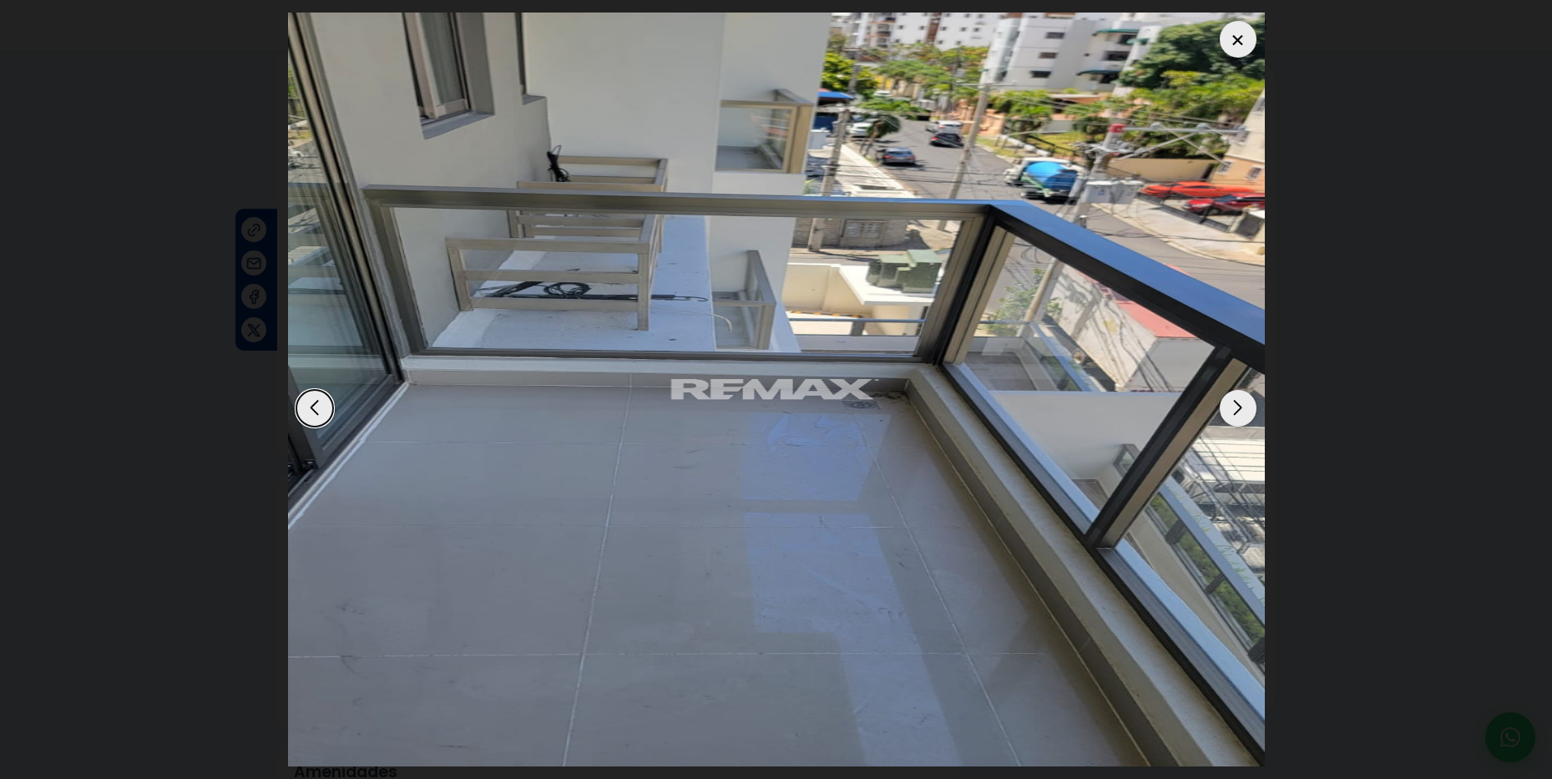
click at [1240, 393] on div "Next slide" at bounding box center [1238, 408] width 37 height 37
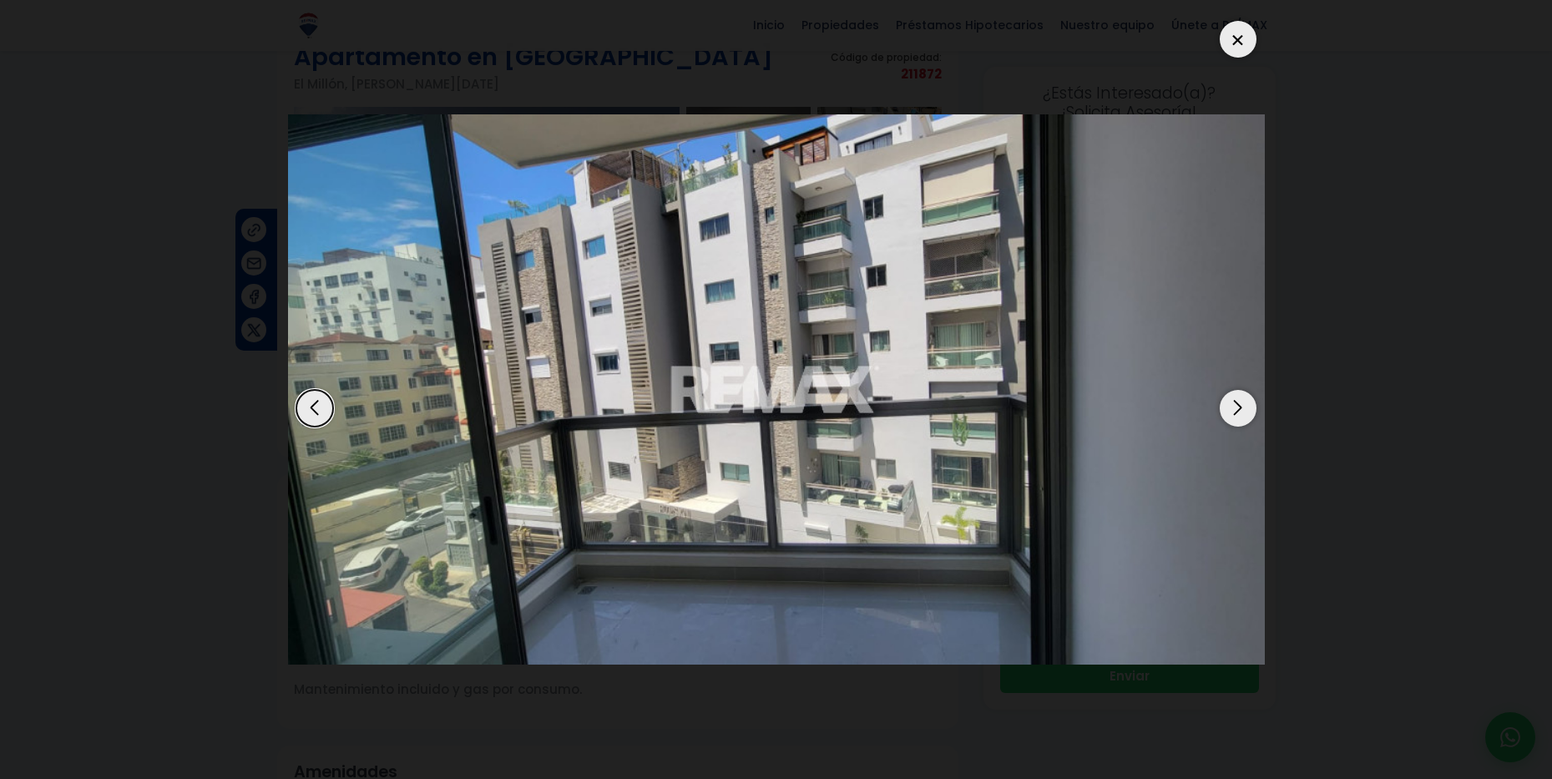
click at [1242, 393] on div "Next slide" at bounding box center [1238, 408] width 37 height 37
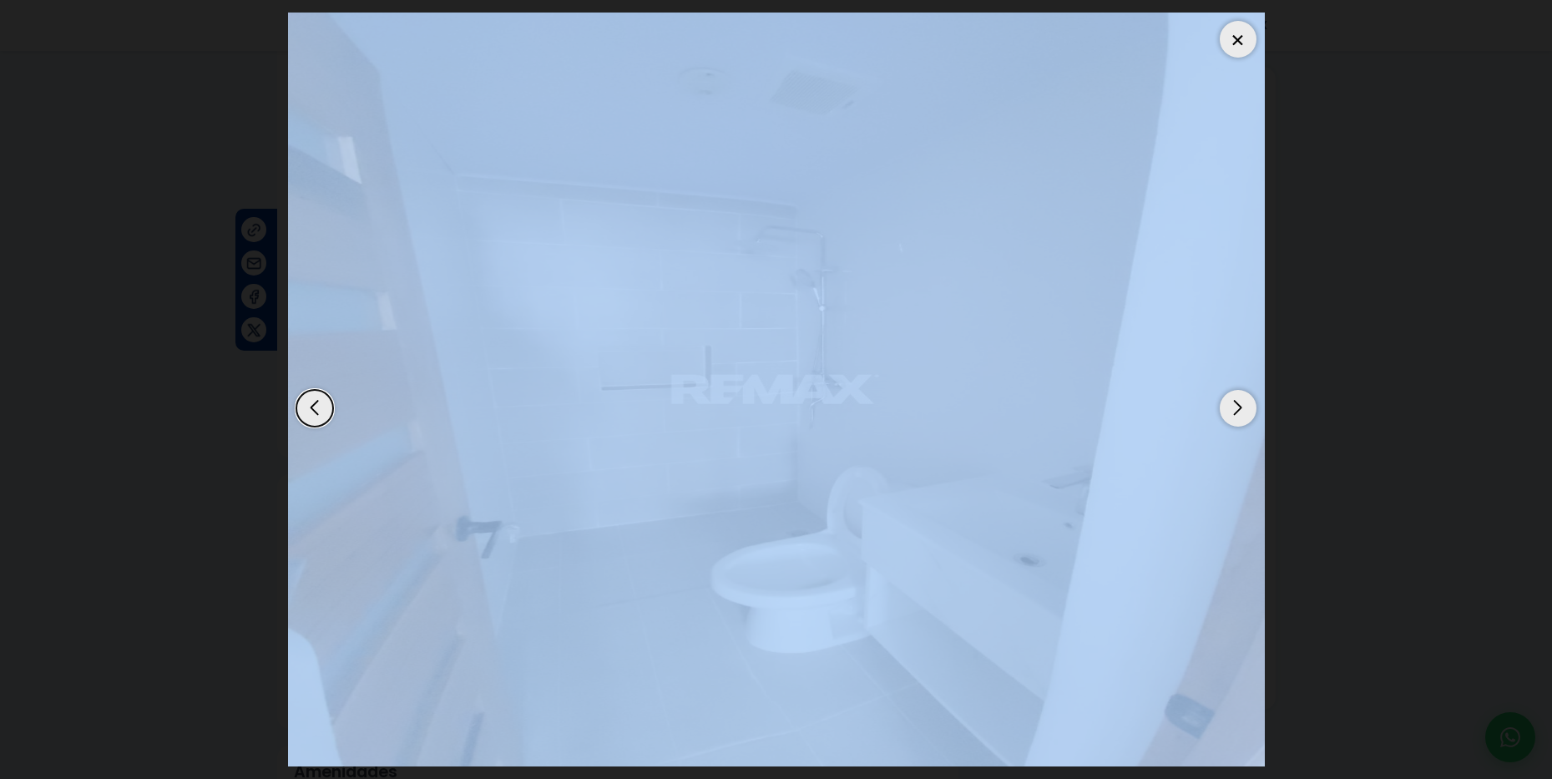
click at [1243, 393] on div "Next slide" at bounding box center [1238, 408] width 37 height 37
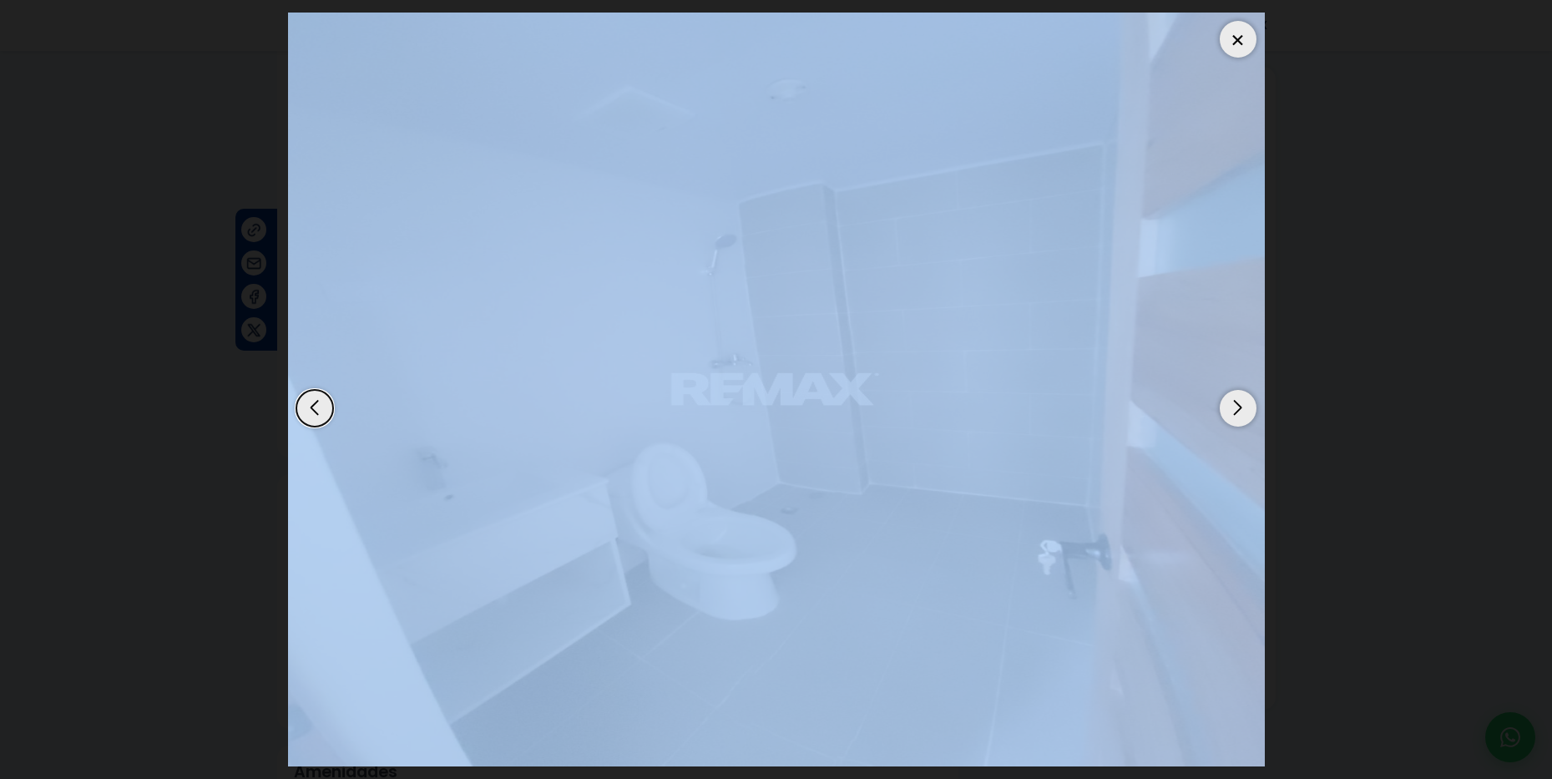
click at [1243, 392] on div "Next slide" at bounding box center [1238, 408] width 37 height 37
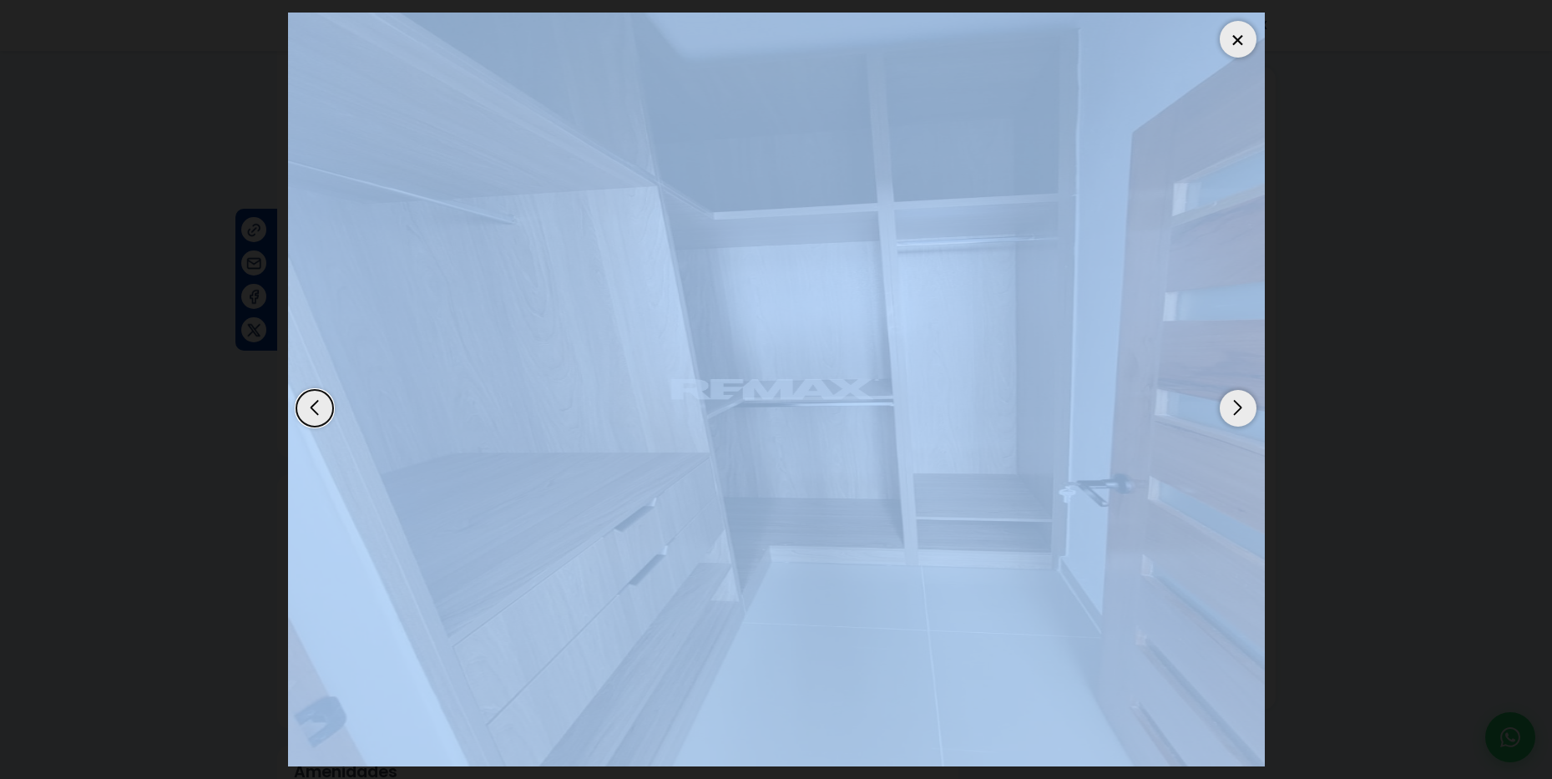
click at [1244, 392] on div "Next slide" at bounding box center [1238, 408] width 37 height 37
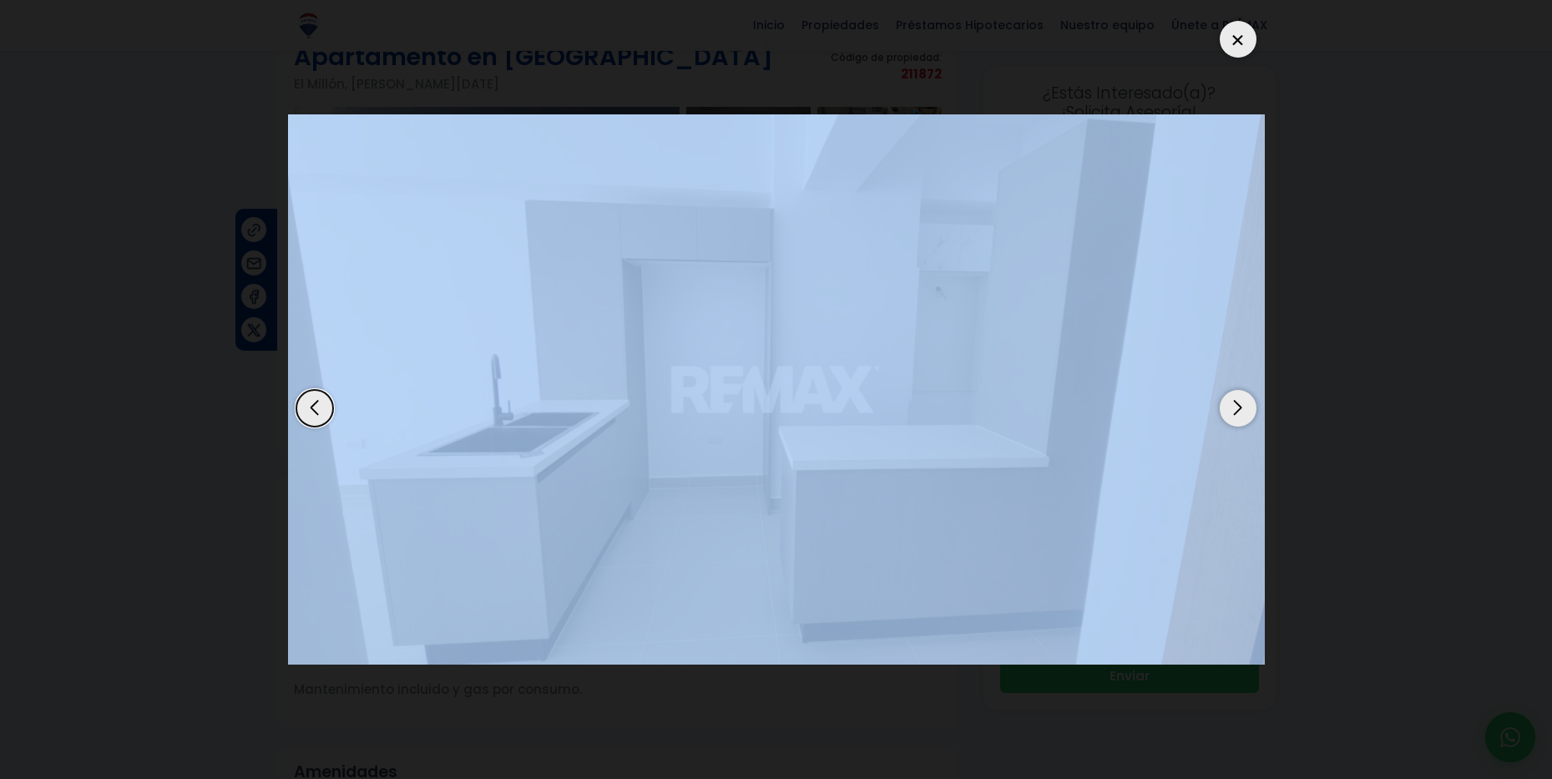
click at [1245, 392] on div "Next slide" at bounding box center [1238, 408] width 37 height 37
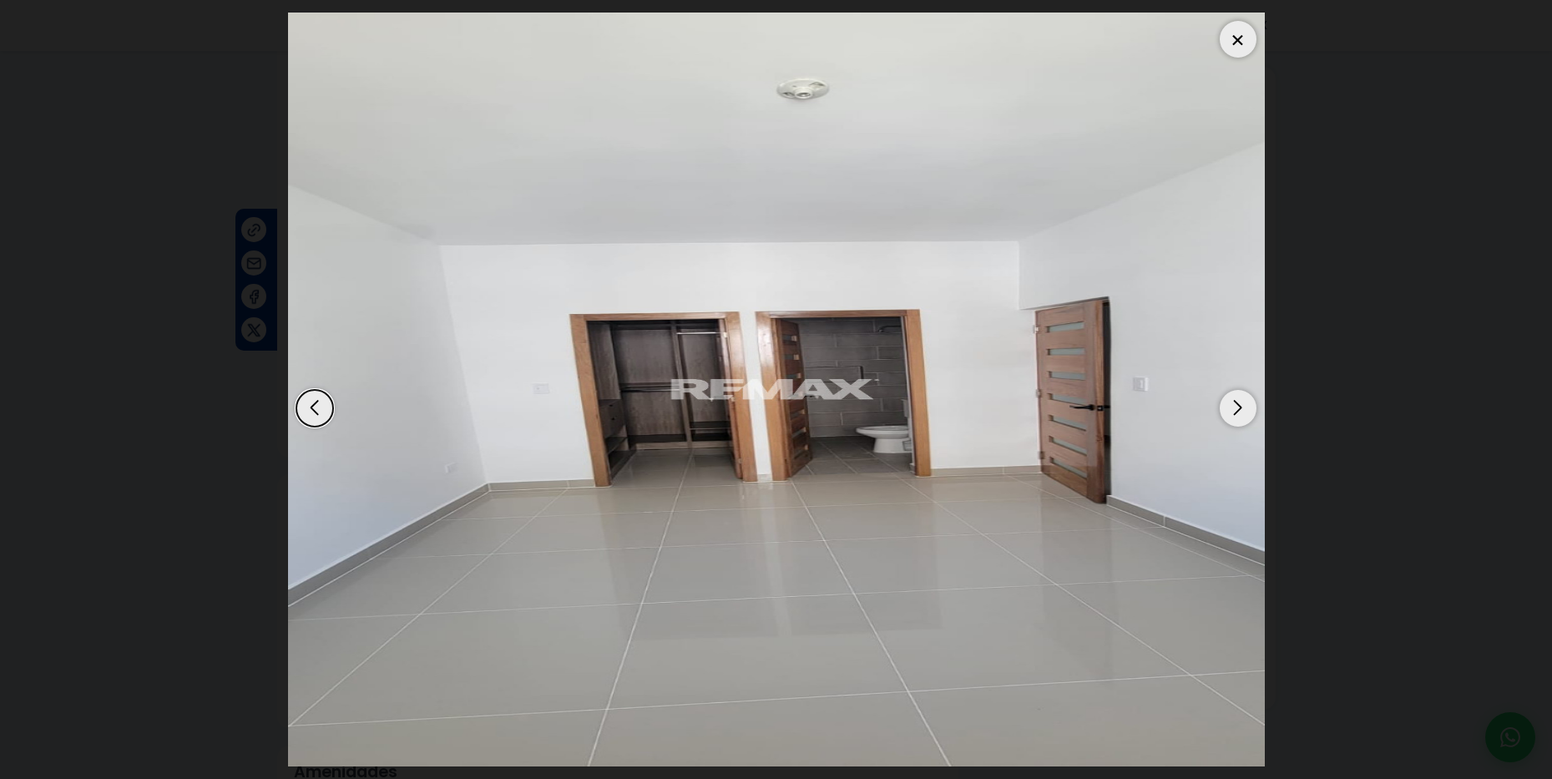
click at [1242, 33] on div at bounding box center [1238, 39] width 37 height 37
